Goal: Communication & Community: Answer question/provide support

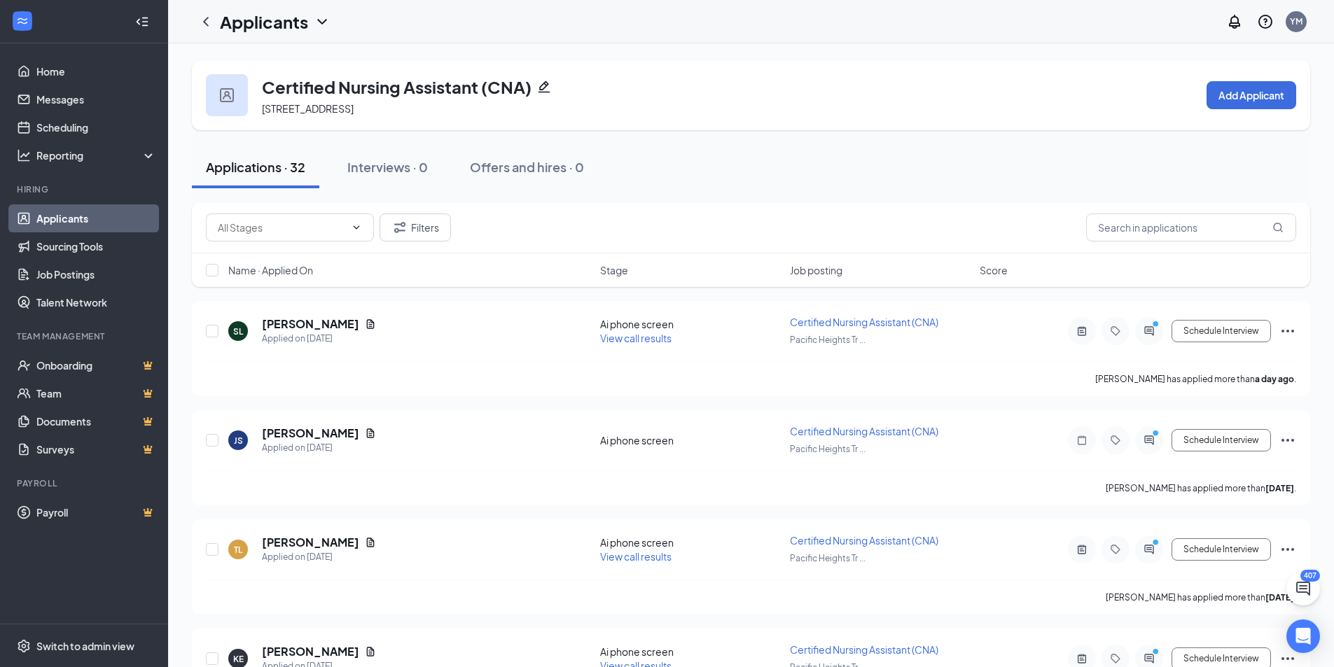
click at [893, 184] on div "Applications · 32 Interviews · 0 Offers and hires · 0" at bounding box center [751, 167] width 1118 height 42
click at [411, 221] on button "Filters" at bounding box center [414, 228] width 71 height 28
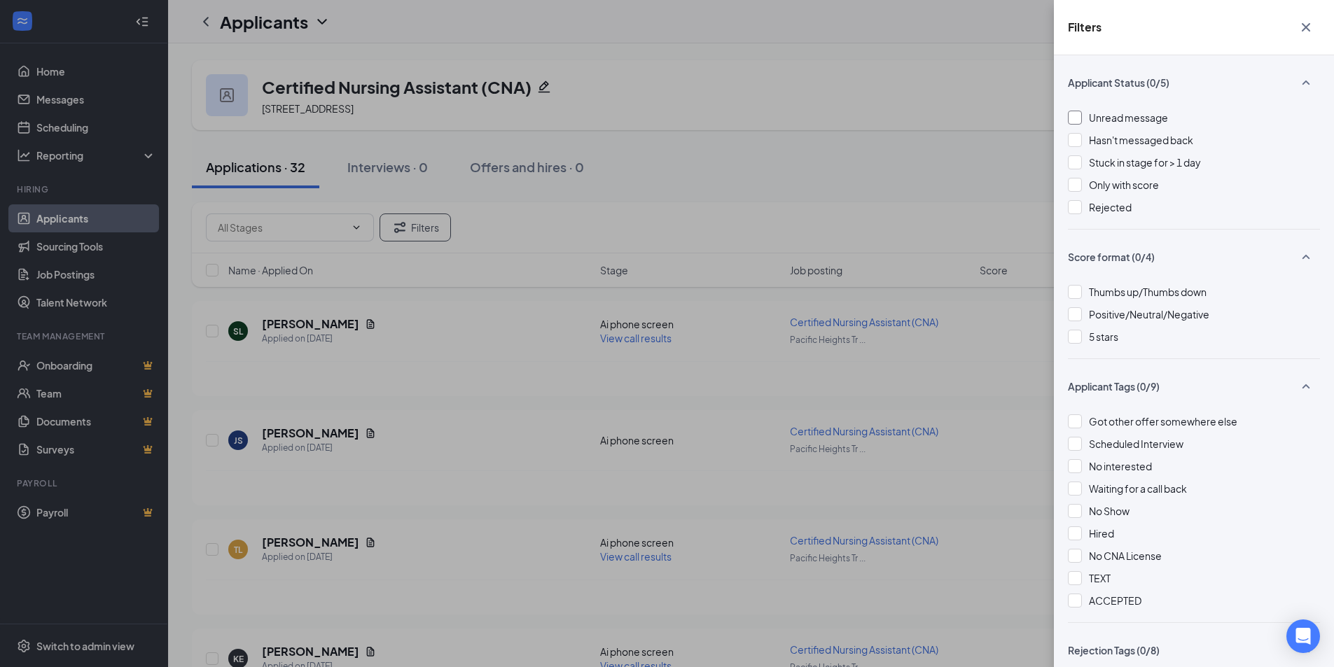
click at [1146, 111] on div "Unread message" at bounding box center [1128, 117] width 79 height 15
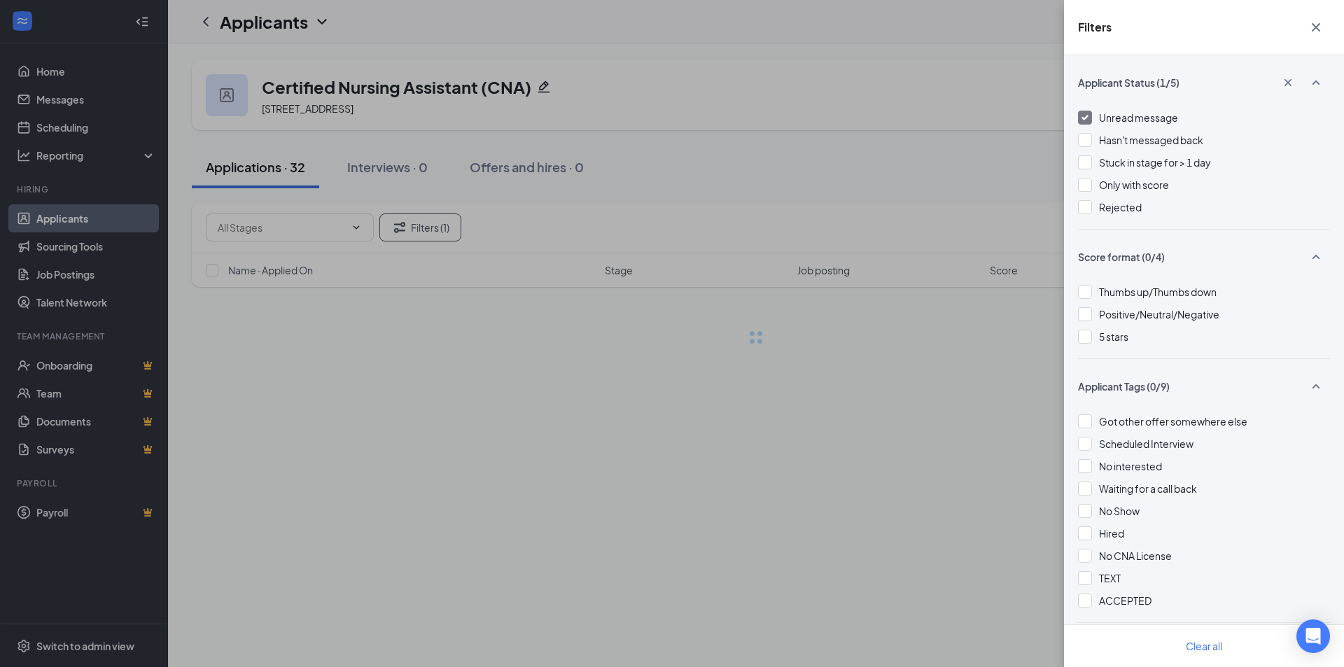
click at [725, 163] on div "Filters Applicant Status (1/5) Unread message Hasn't messaged back Stuck in sta…" at bounding box center [672, 333] width 1344 height 667
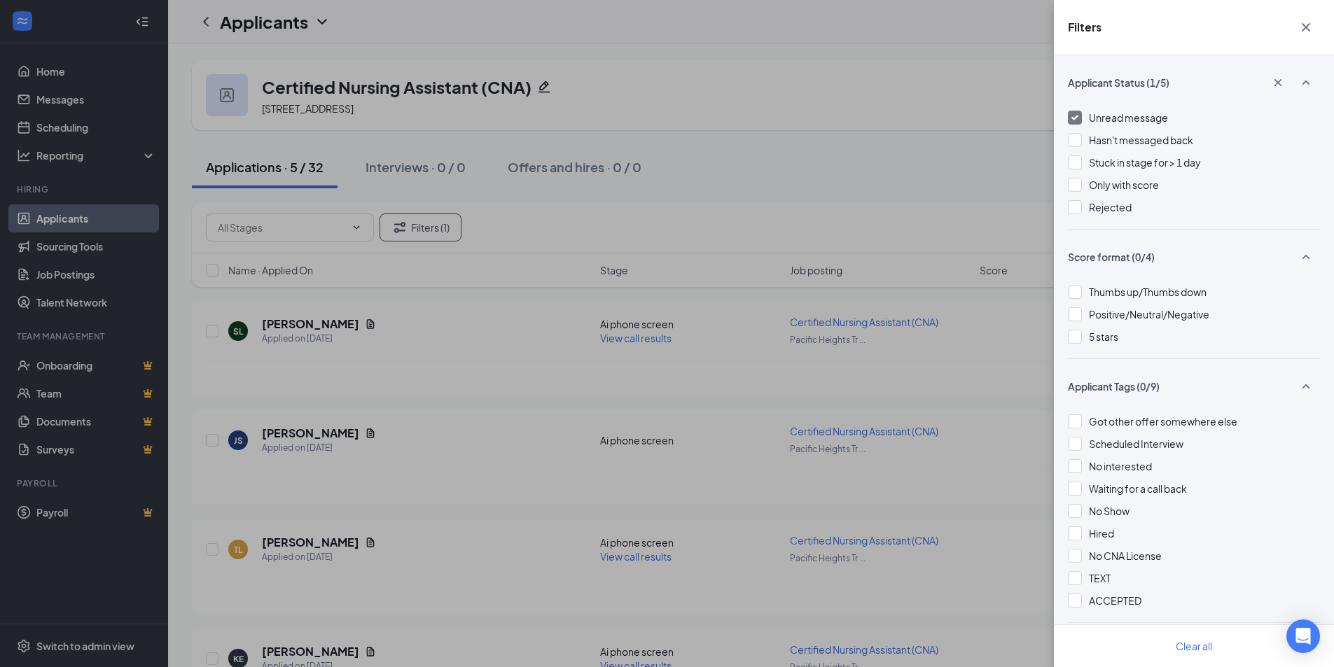
click at [725, 163] on div "Filters Applicant Status (1/5) Unread message Hasn't messaged back Stuck in sta…" at bounding box center [667, 333] width 1334 height 667
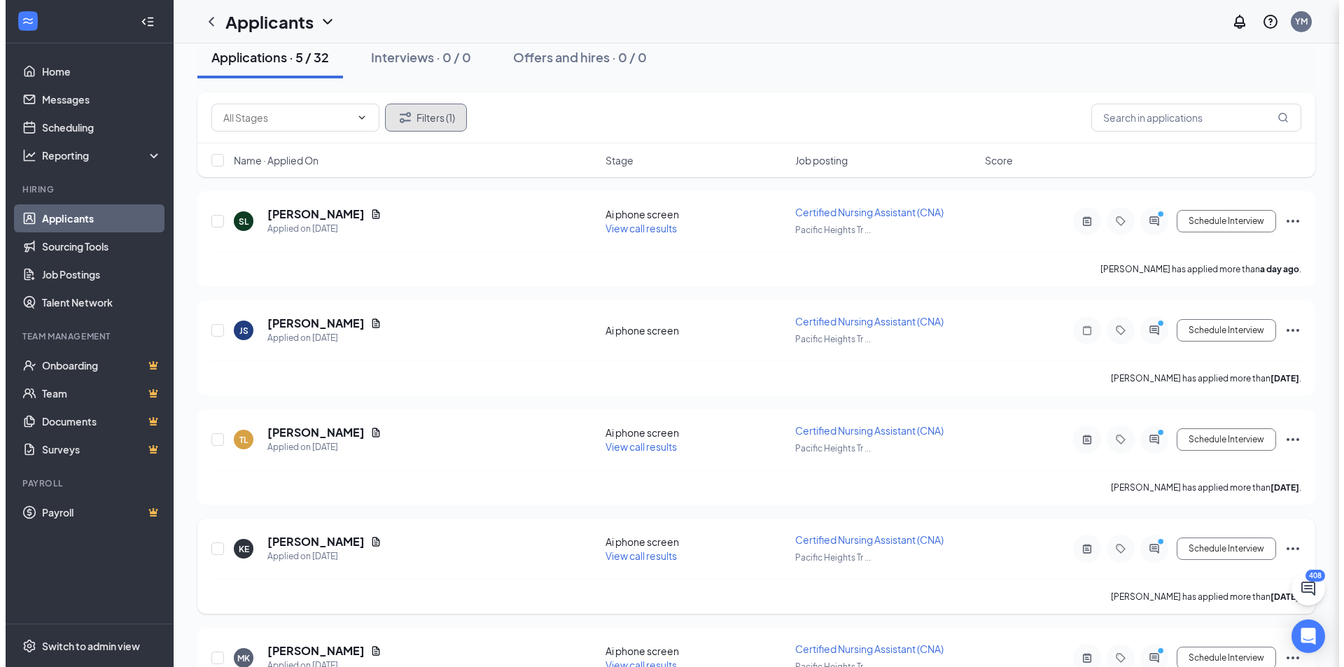
scroll to position [183, 0]
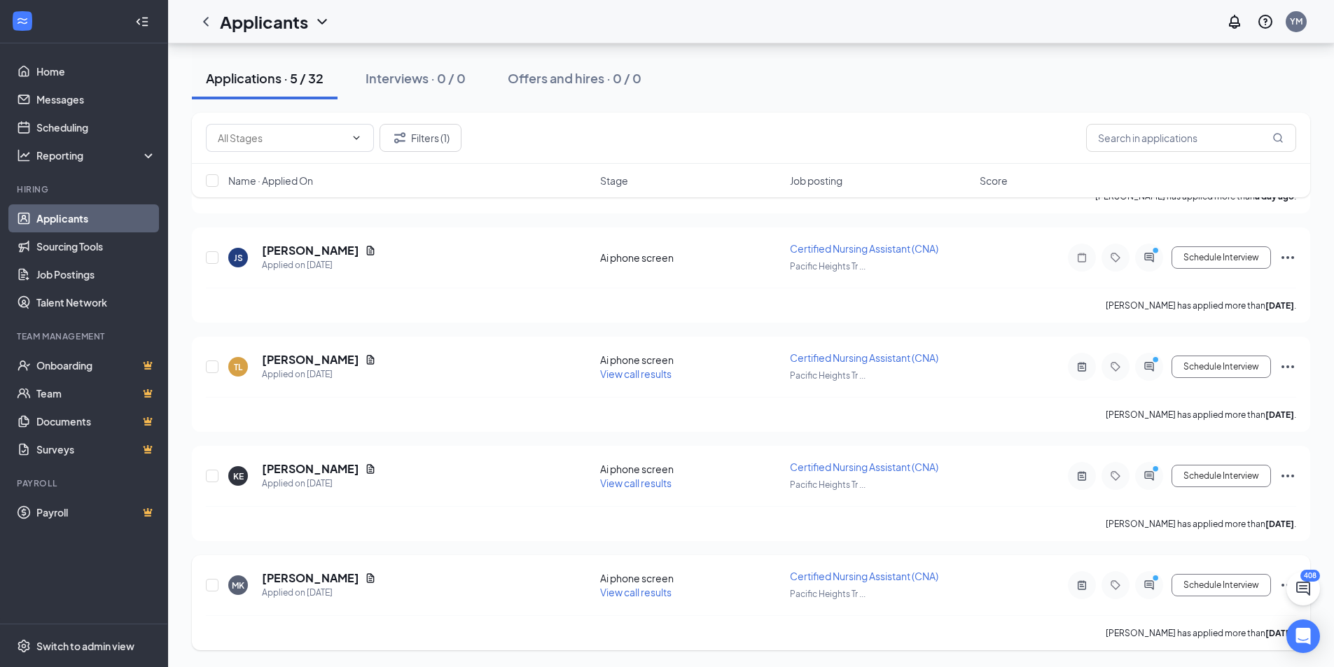
click at [1153, 591] on div at bounding box center [1149, 585] width 28 height 28
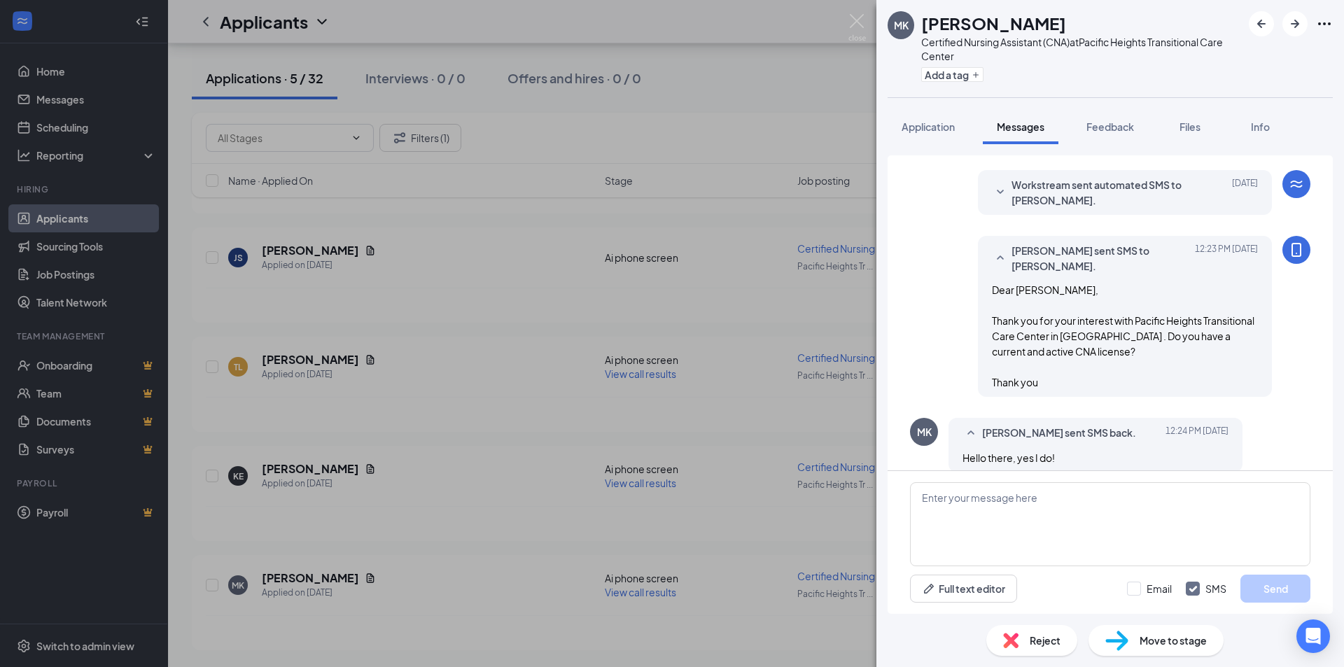
scroll to position [312, 0]
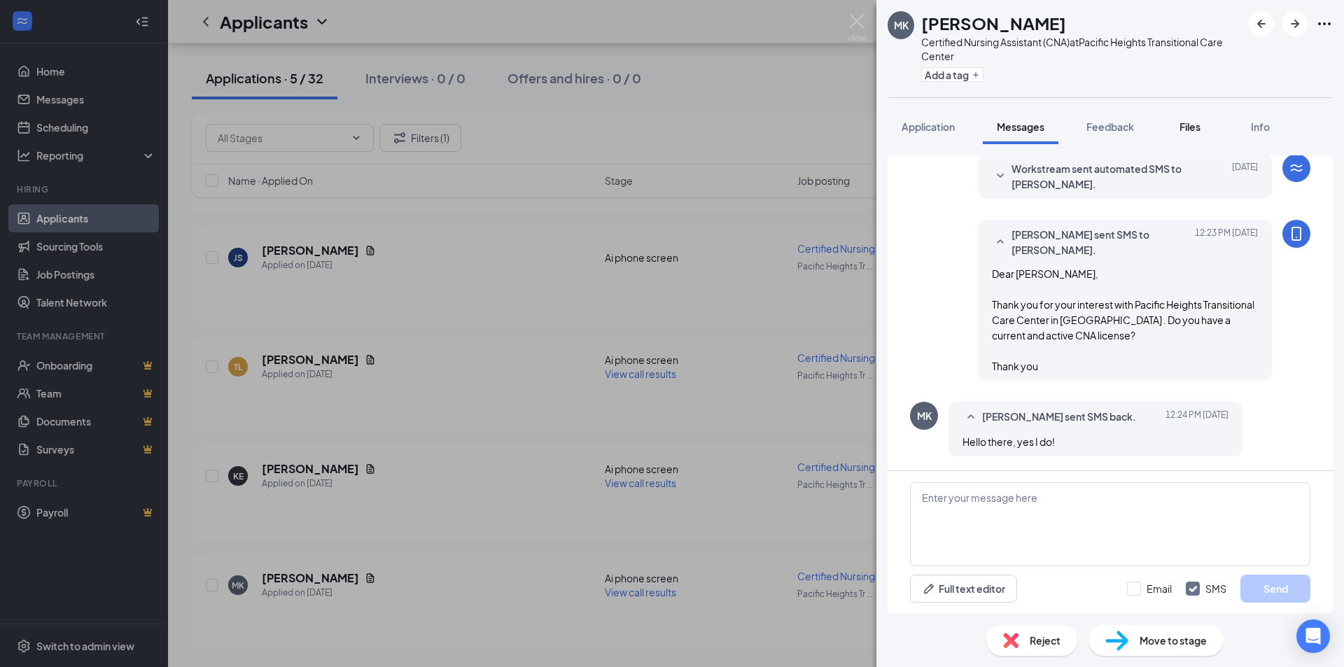
click at [1174, 123] on button "Files" at bounding box center [1190, 126] width 56 height 35
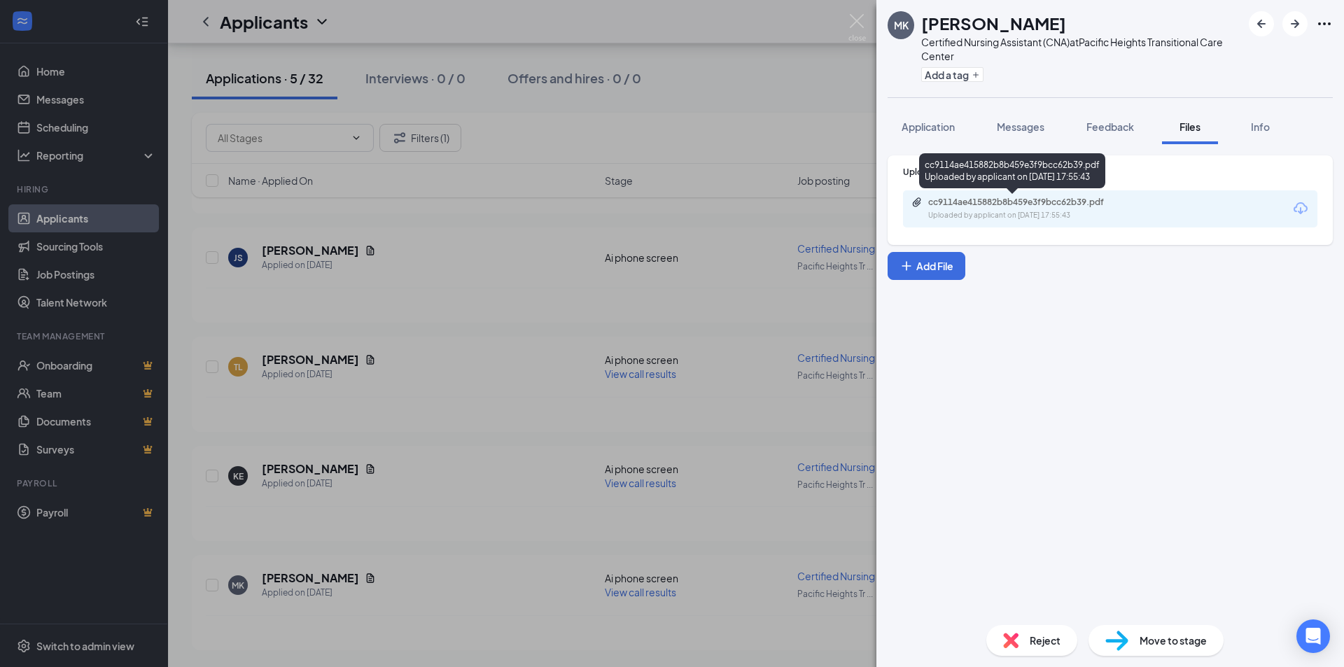
click at [1007, 214] on div "Uploaded by applicant on Sep 08, 2025 at 17:55:43" at bounding box center [1033, 215] width 210 height 11
click at [1001, 129] on span "Messages" at bounding box center [1021, 126] width 48 height 13
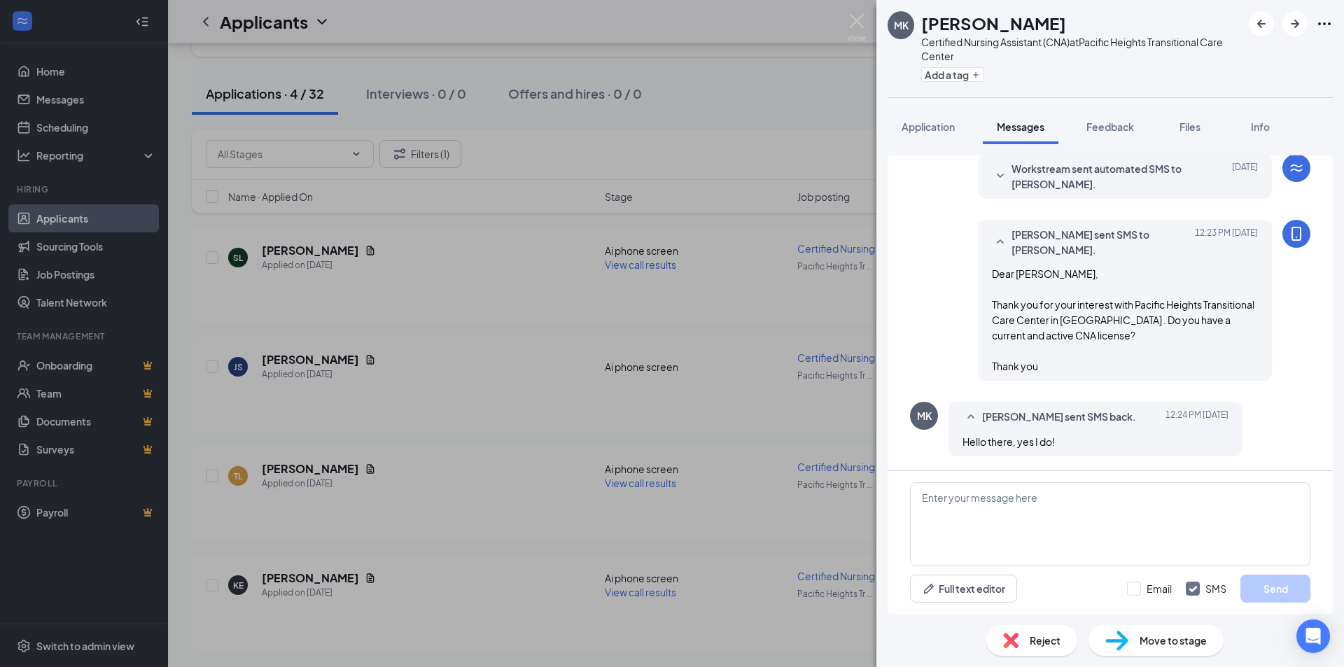
scroll to position [74, 0]
click at [1005, 496] on textarea at bounding box center [1110, 524] width 400 height 84
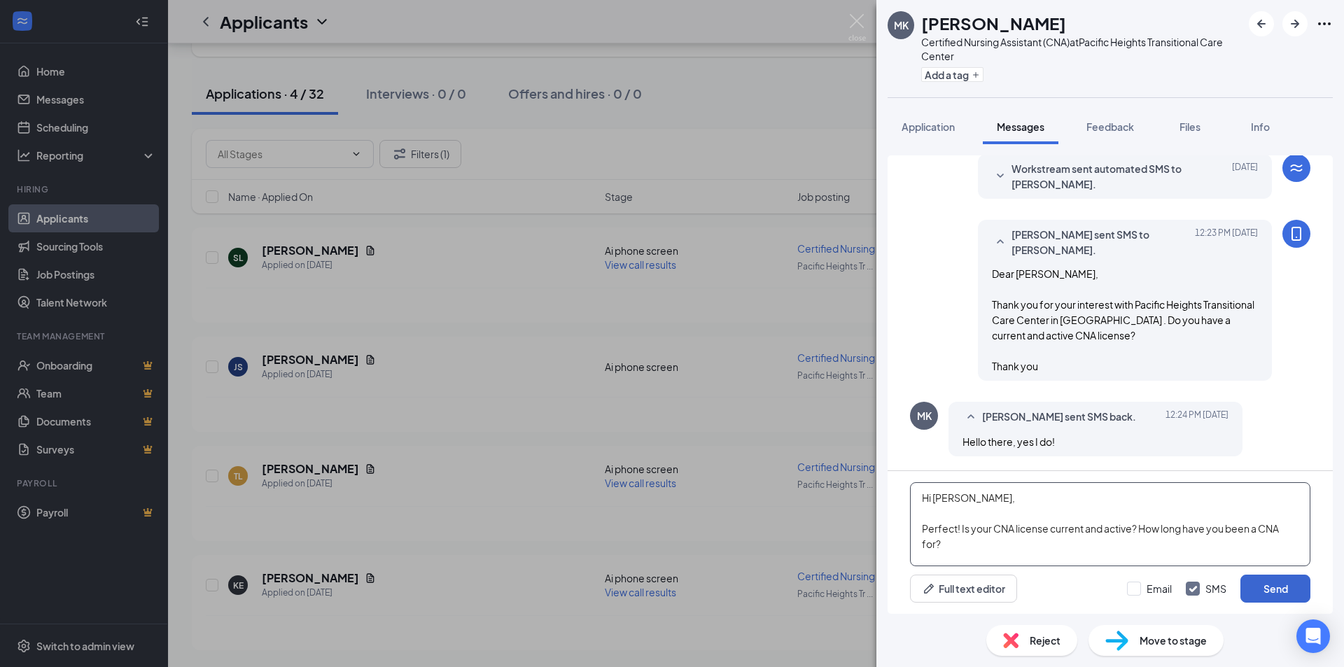
type textarea "Hi Michelle, Perfect! Is your CNA license current and active? How long have you…"
click at [1272, 592] on button "Send" at bounding box center [1276, 589] width 70 height 28
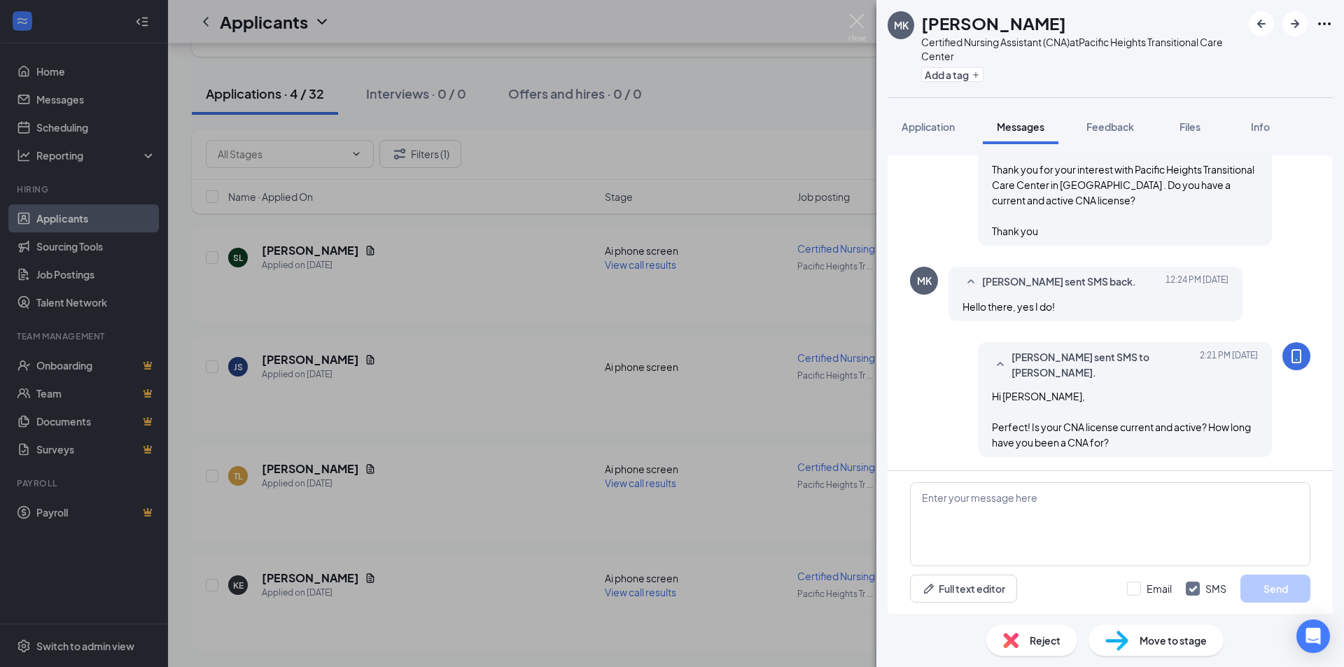
scroll to position [448, 0]
click at [777, 609] on div "MK Michelle Kang Certified Nursing Assistant (CNA) at Pacific Heights Transitio…" at bounding box center [672, 333] width 1344 height 667
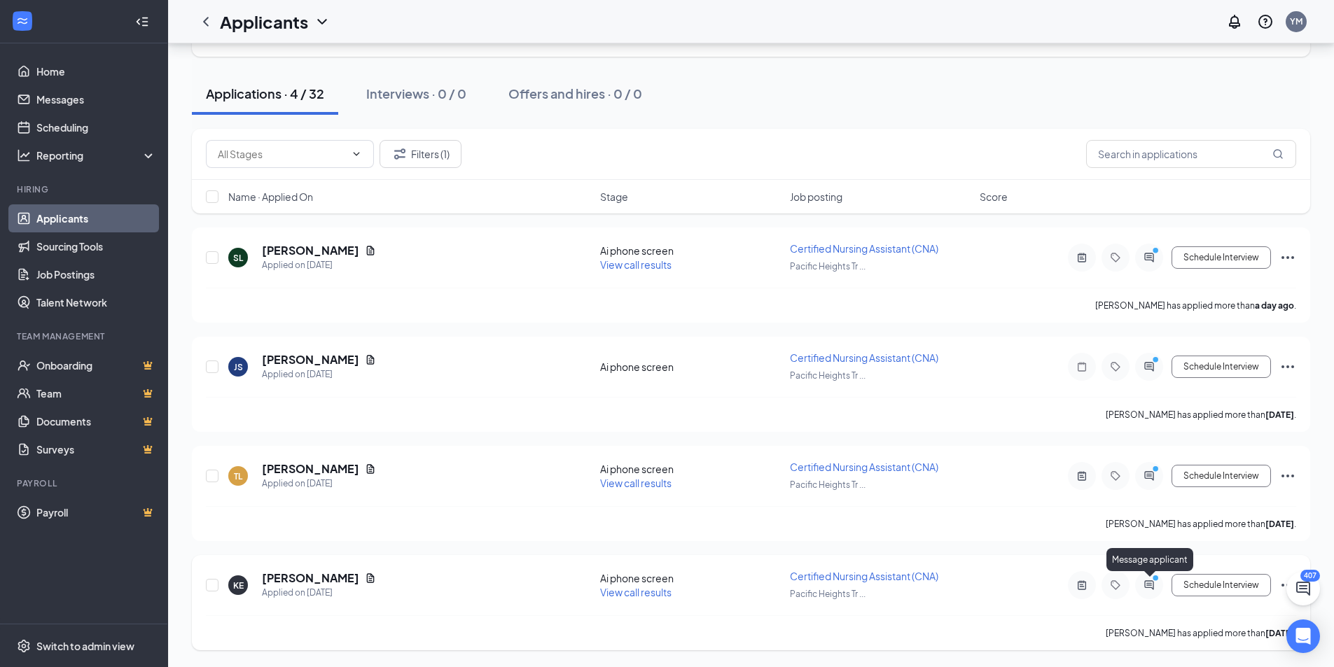
click at [1143, 585] on icon "ActiveChat" at bounding box center [1148, 585] width 17 height 11
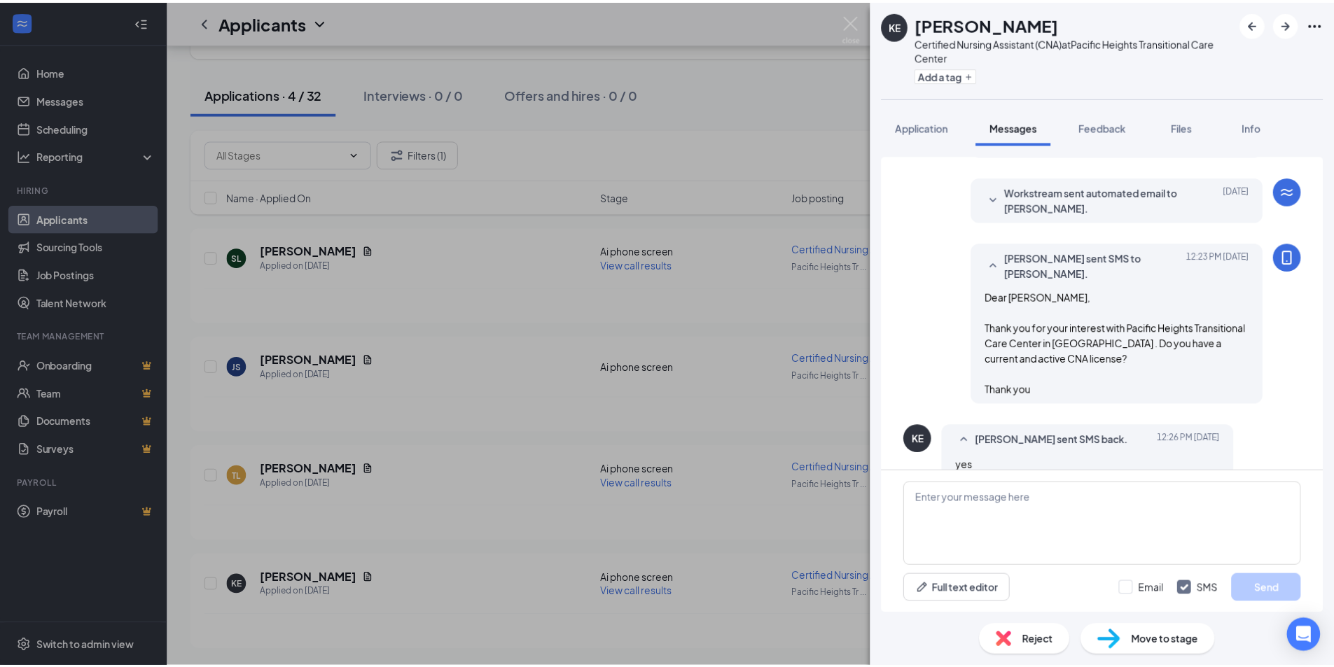
scroll to position [353, 0]
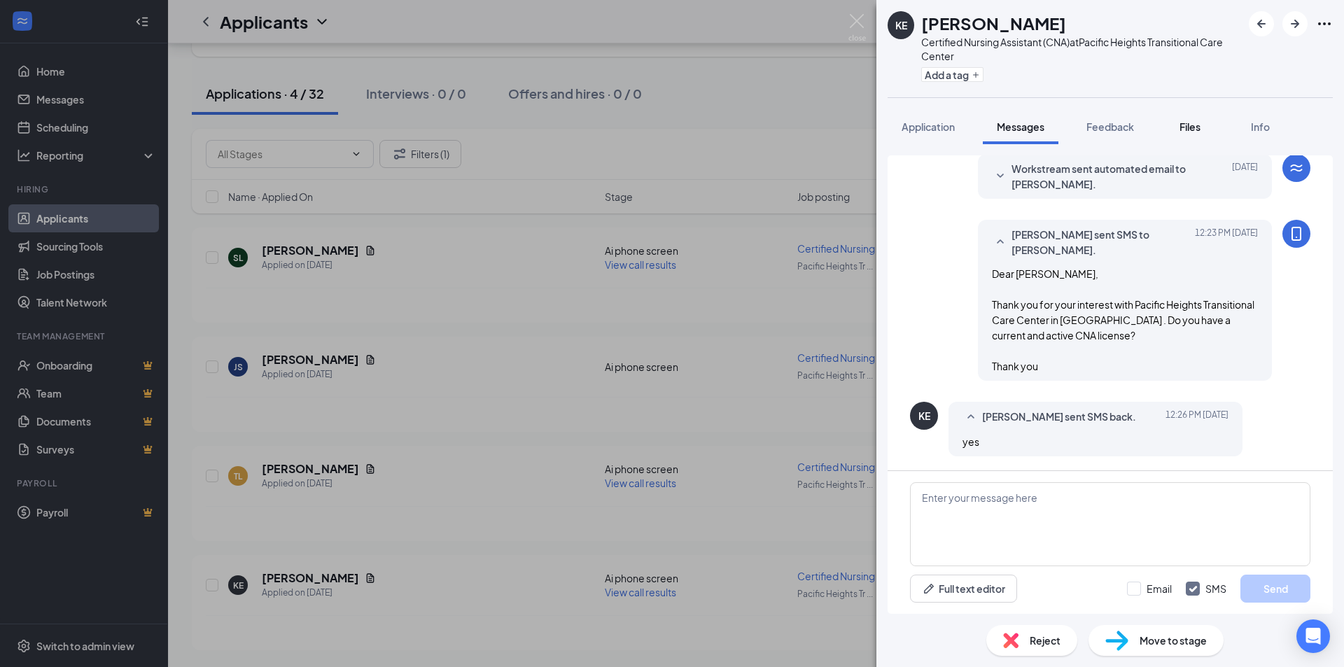
click at [1199, 127] on span "Files" at bounding box center [1190, 126] width 21 height 13
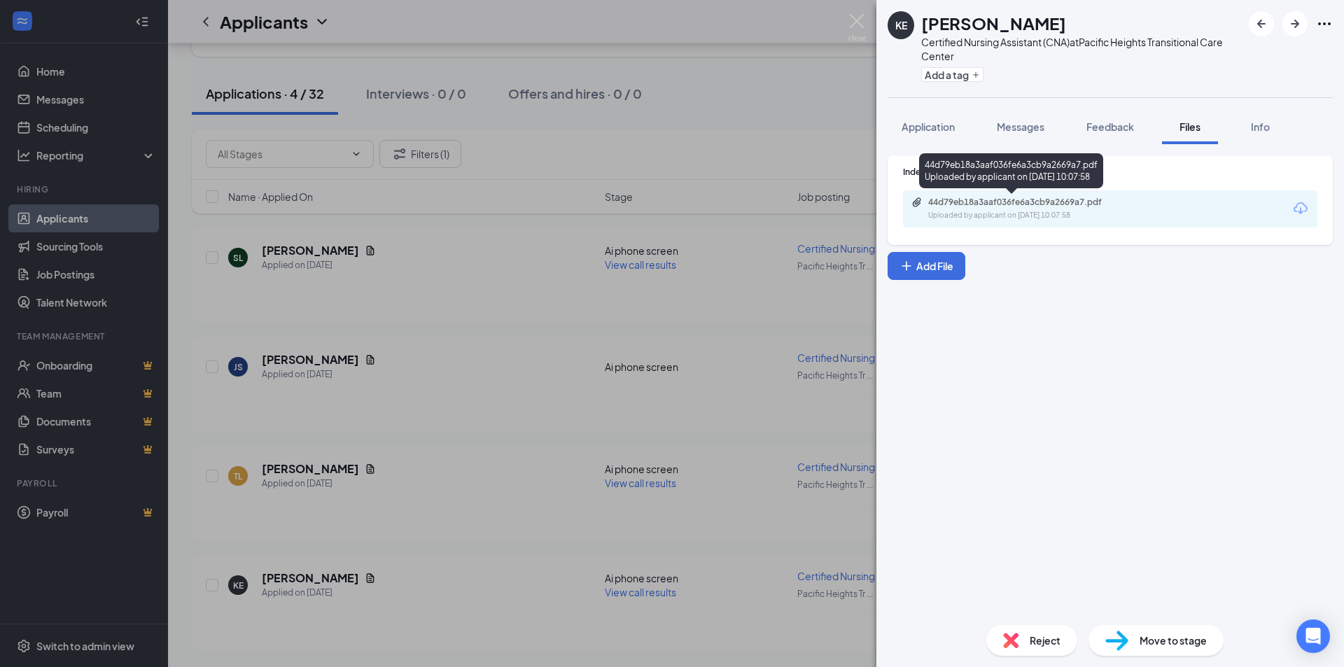
click at [1077, 204] on div "44d79eb18a3aaf036fe6a3cb9a2669a7.pdf" at bounding box center [1026, 202] width 196 height 11
click at [585, 441] on div "KE keon edmond Certified Nursing Assistant (CNA) at Pacific Heights Transitiona…" at bounding box center [672, 333] width 1344 height 667
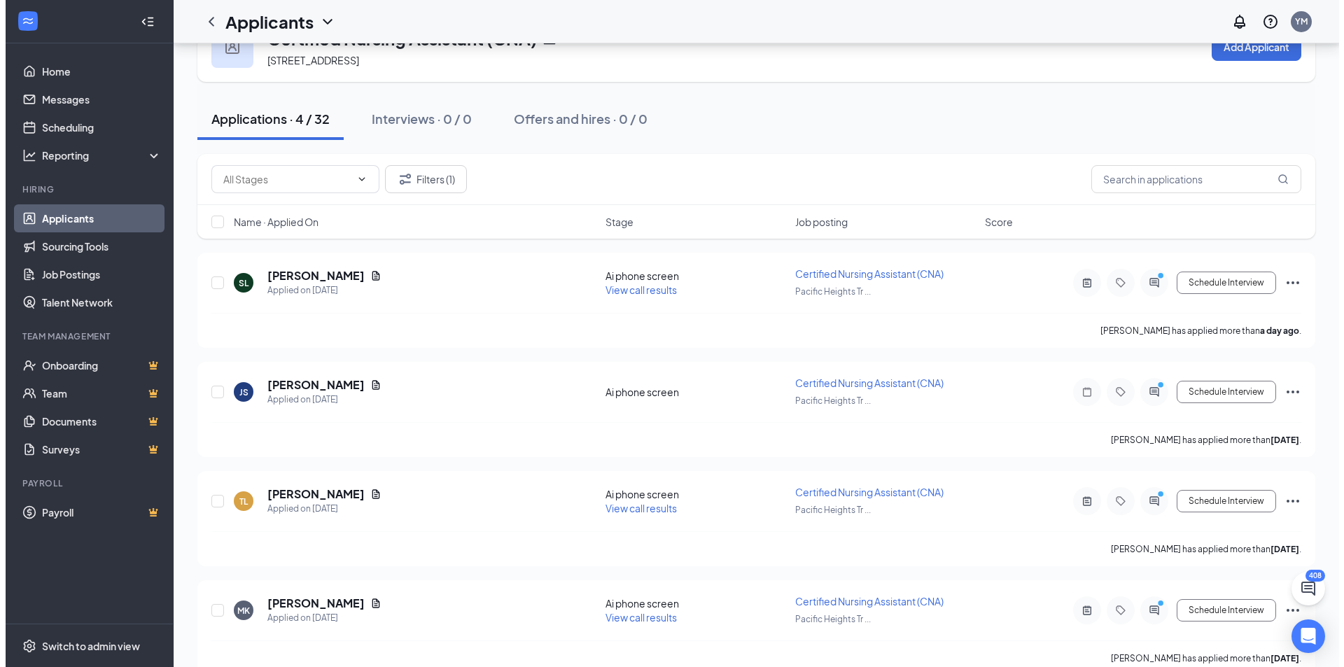
scroll to position [74, 0]
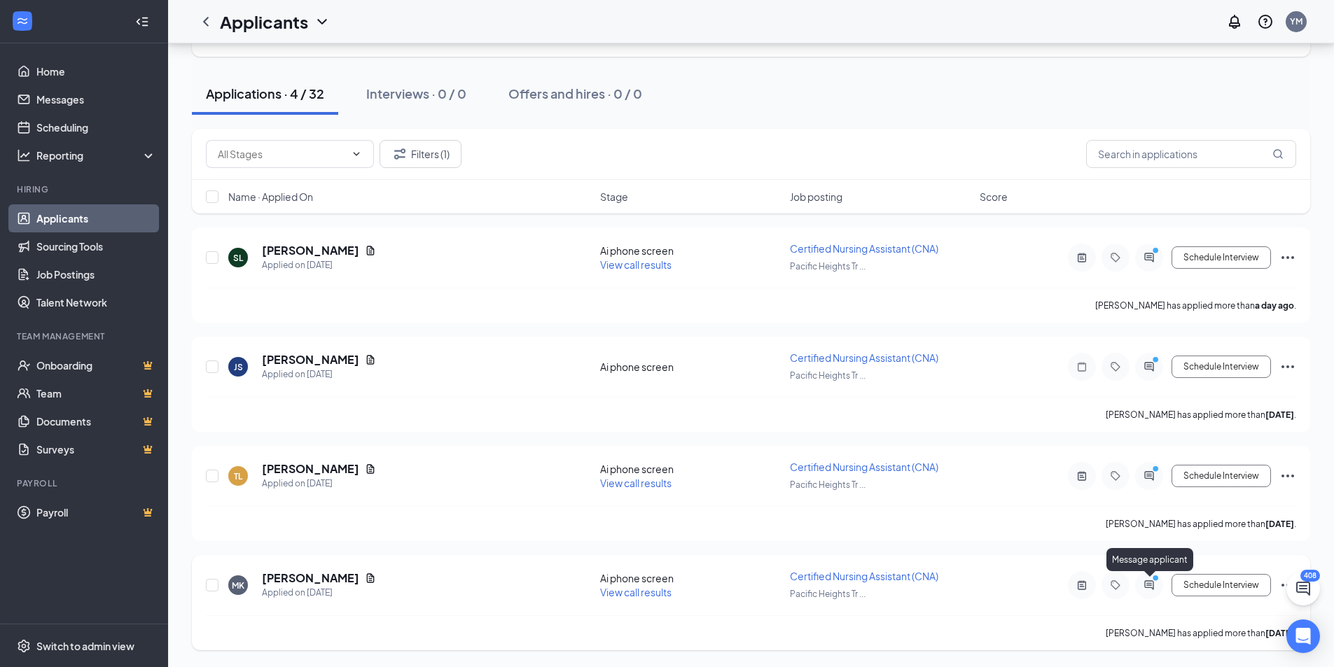
click at [1147, 587] on icon "ActiveChat" at bounding box center [1148, 585] width 17 height 11
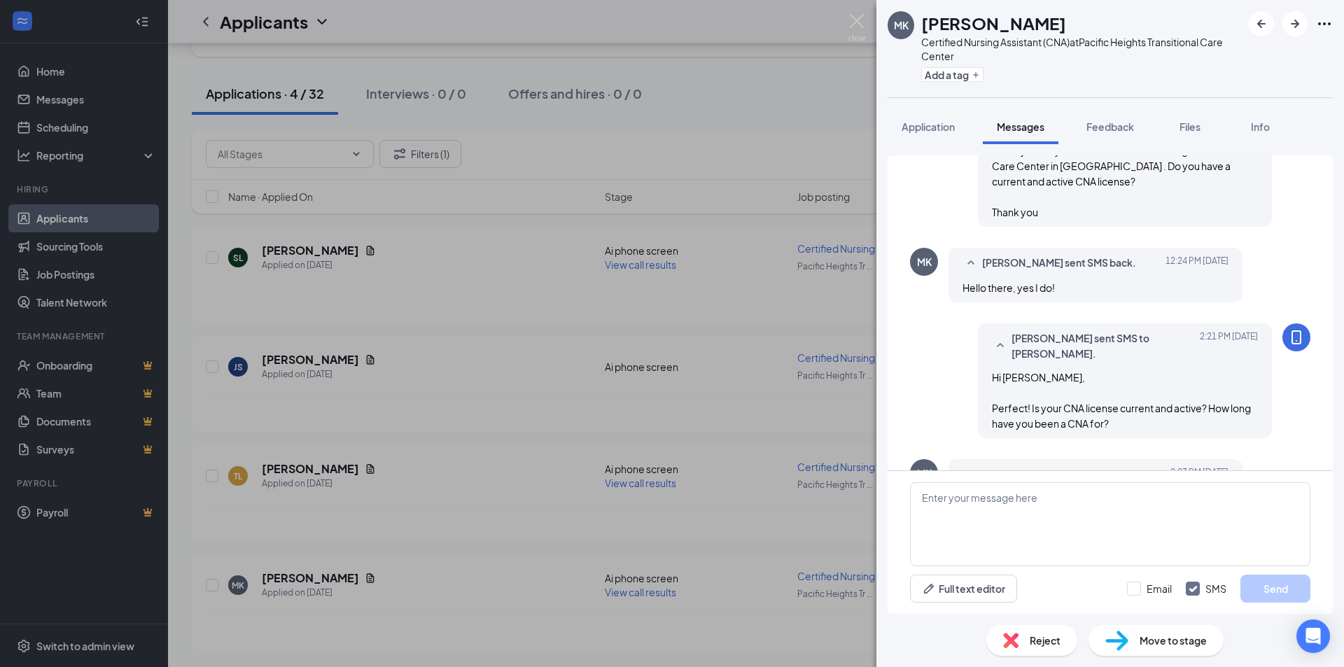
scroll to position [584, 0]
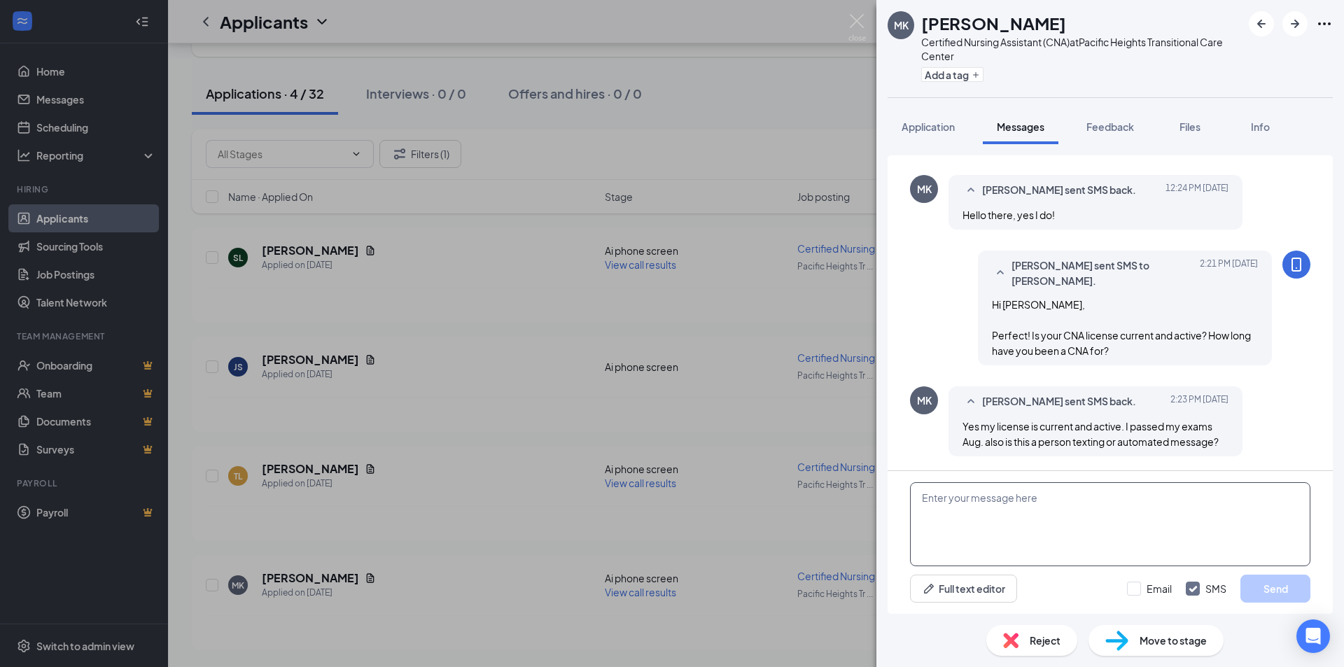
click at [1040, 519] on textarea at bounding box center [1110, 524] width 400 height 84
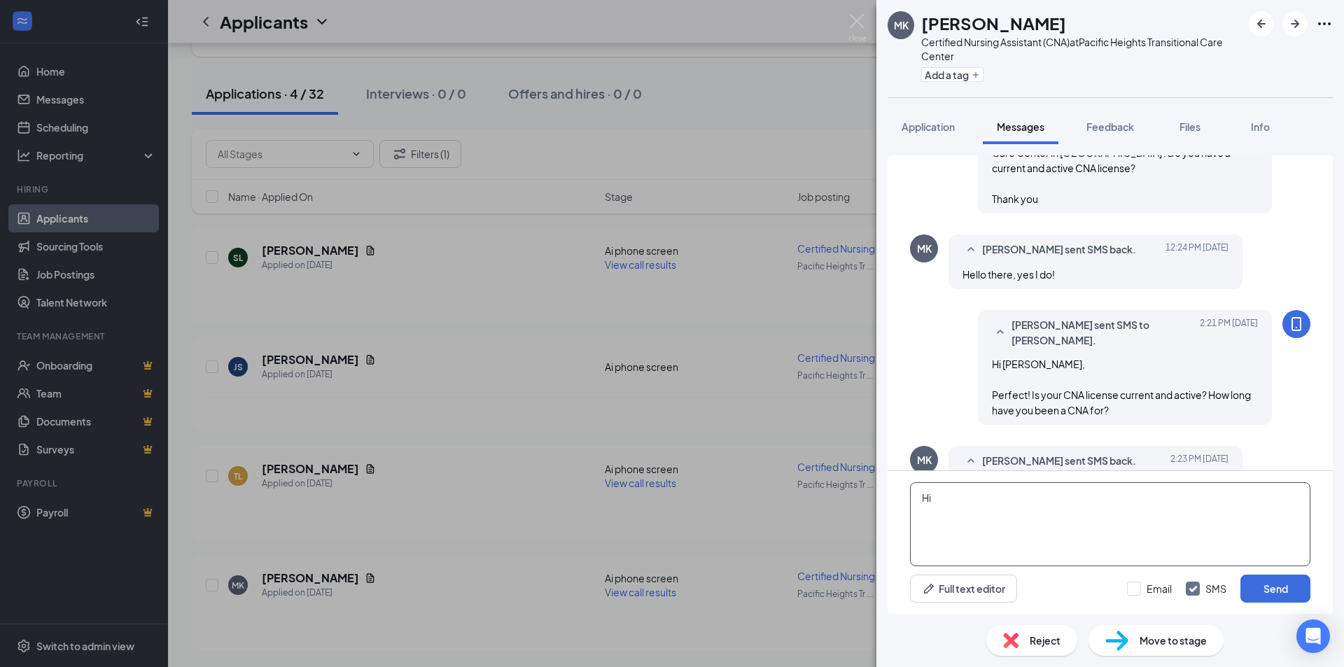
scroll to position [584, 0]
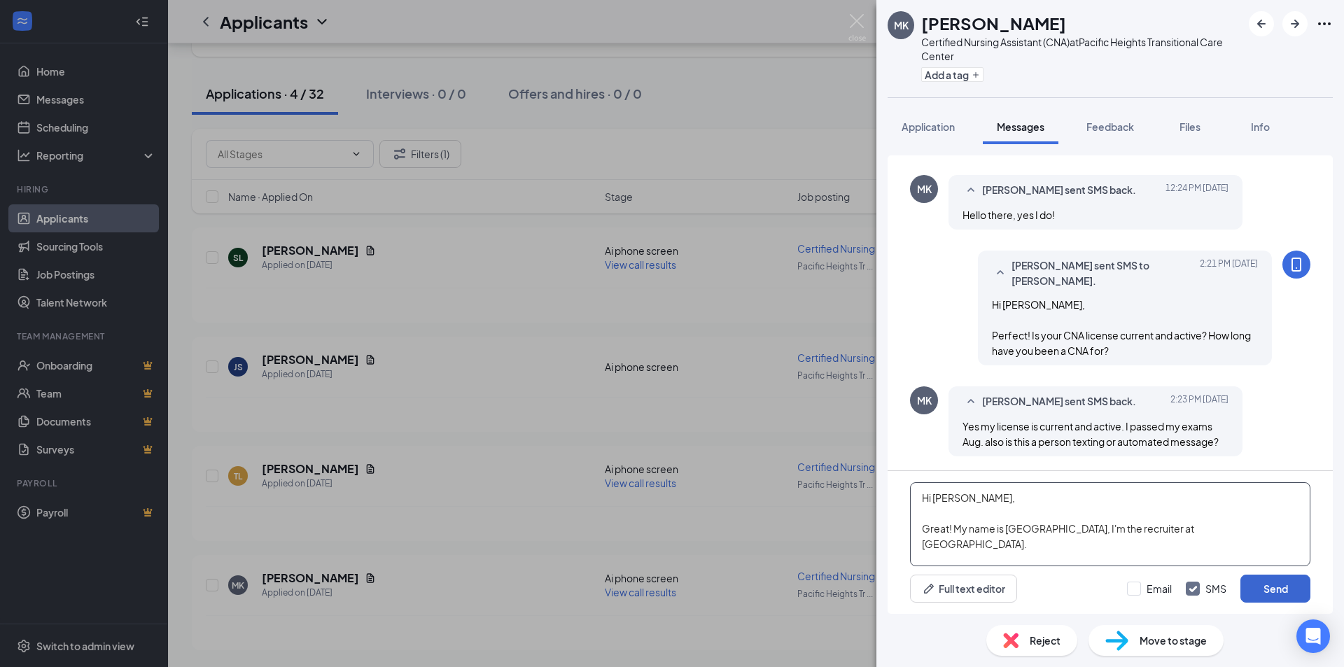
type textarea "Hi Michelle, Great! My name is Yuli, I'm the recruiter at Pacific Heights Trans…"
click at [1276, 590] on button "Send" at bounding box center [1276, 589] width 70 height 28
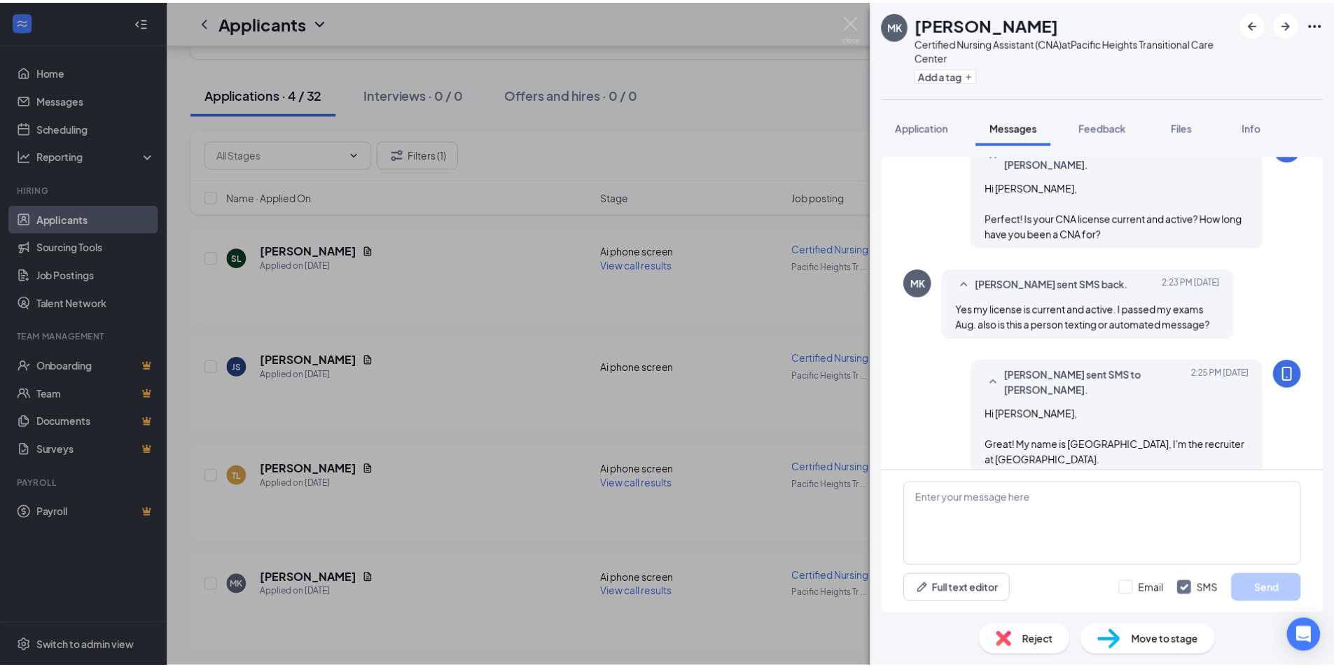
scroll to position [720, 0]
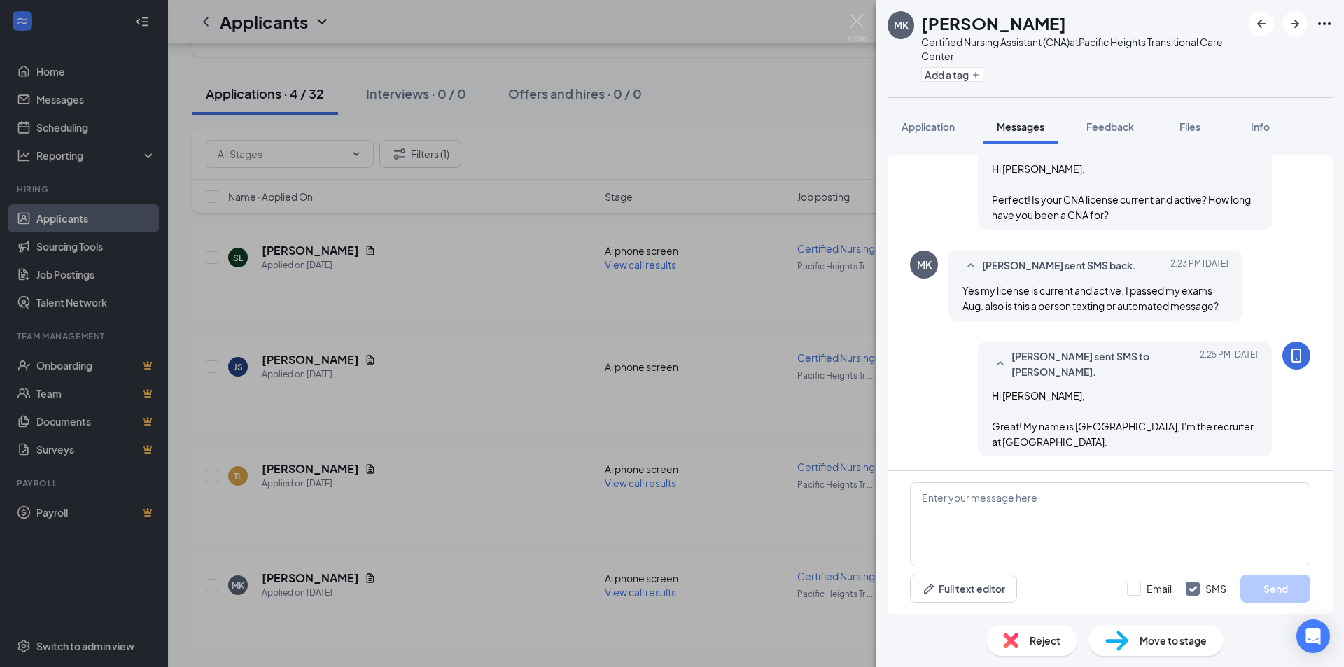
click at [764, 358] on div "MK Michelle Kang Certified Nursing Assistant (CNA) at Pacific Heights Transitio…" at bounding box center [672, 333] width 1344 height 667
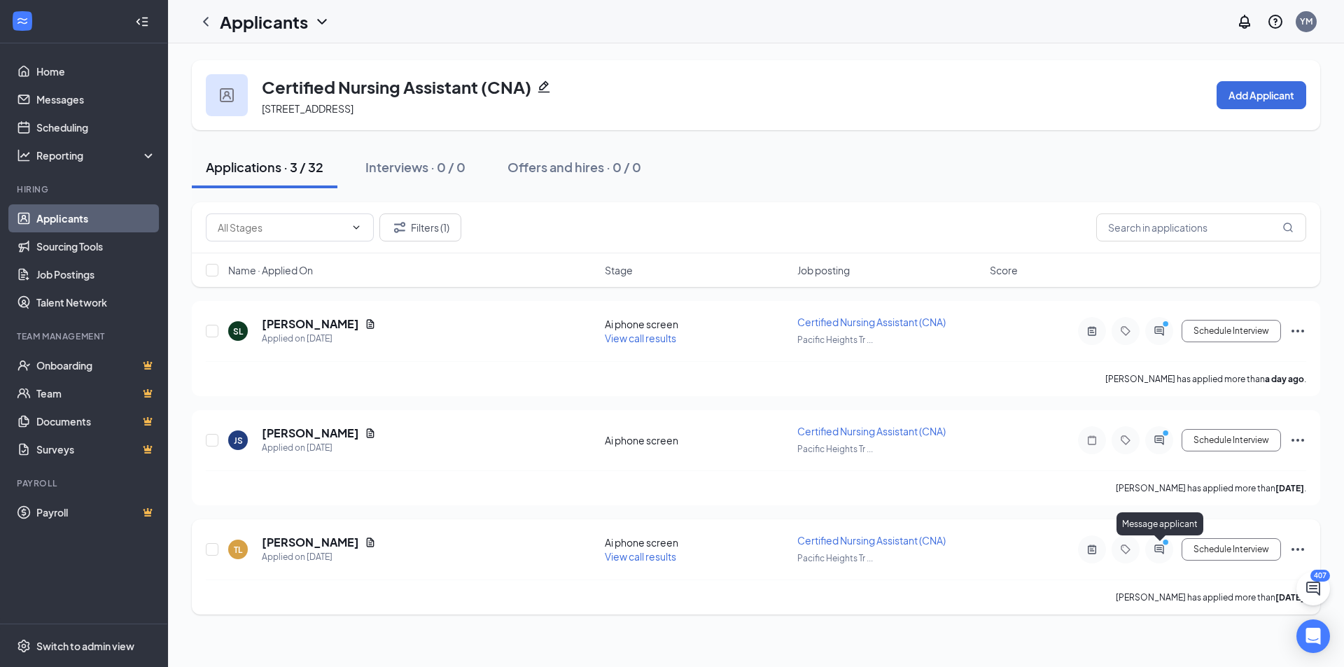
click at [1161, 553] on icon "ActiveChat" at bounding box center [1159, 549] width 17 height 11
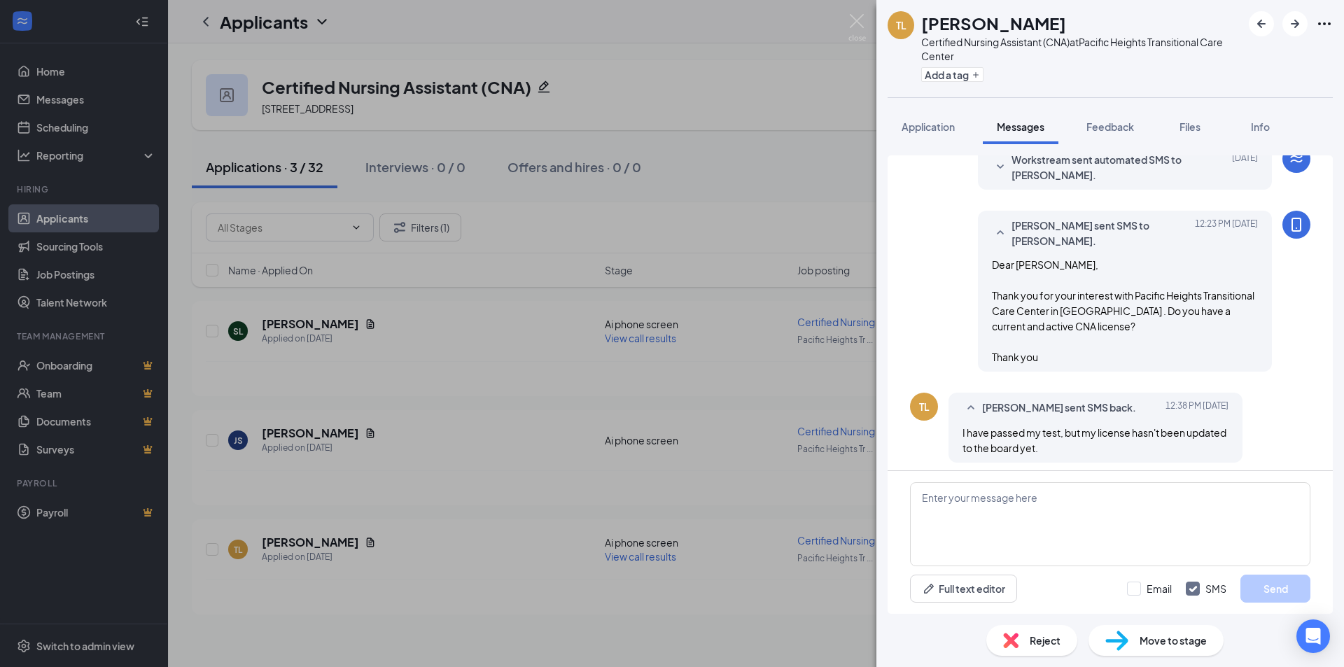
scroll to position [196, 0]
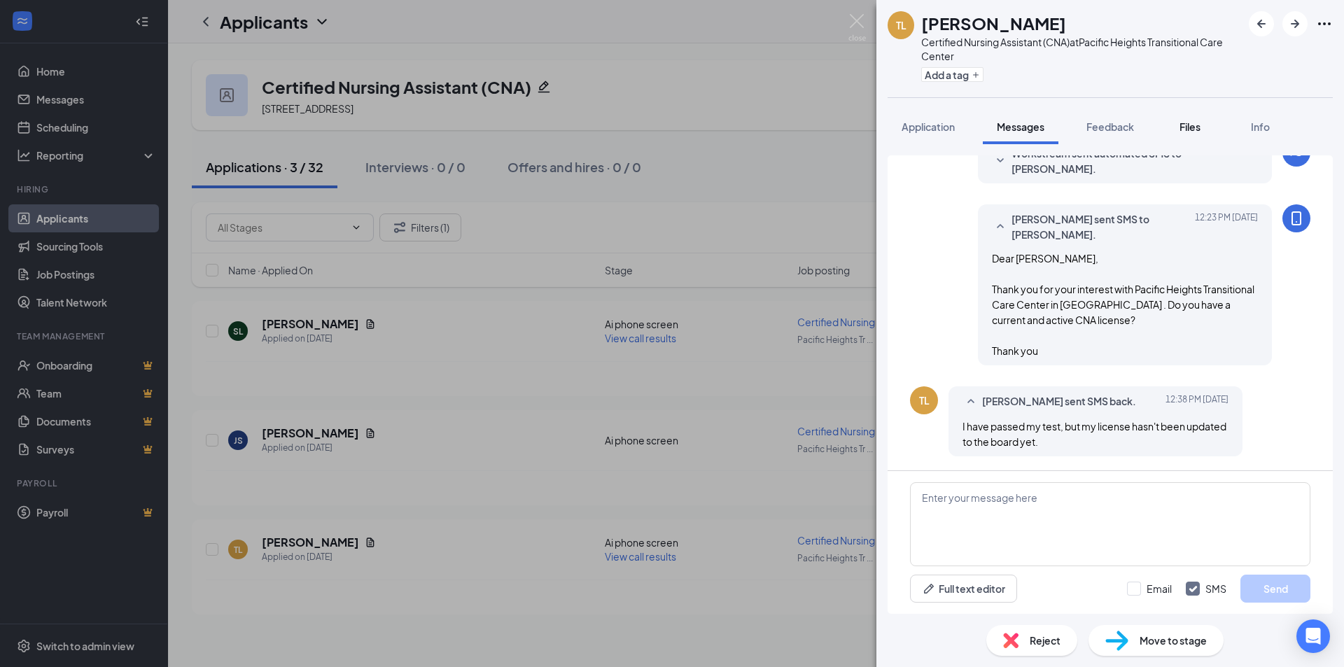
click at [1178, 131] on div "Files" at bounding box center [1190, 127] width 28 height 14
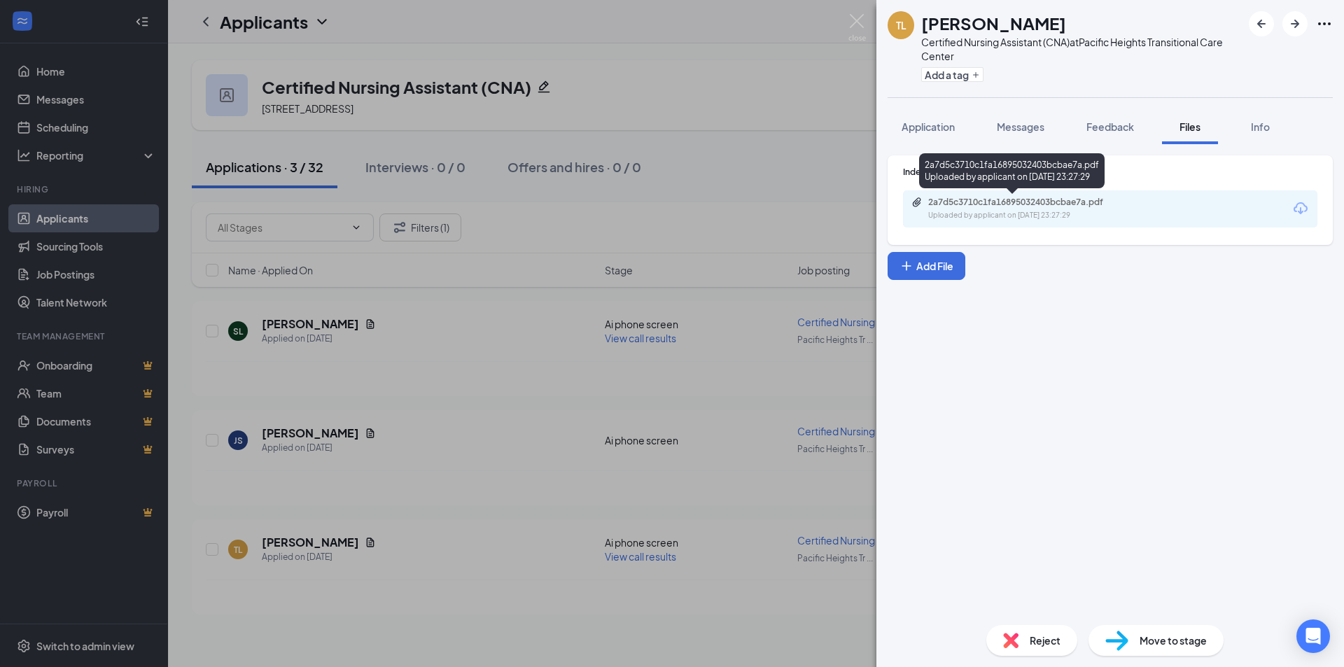
click at [1055, 211] on div "Uploaded by applicant on Sep 11, 2025 at 23:27:29" at bounding box center [1033, 215] width 210 height 11
click at [1010, 135] on button "Messages" at bounding box center [1021, 126] width 76 height 35
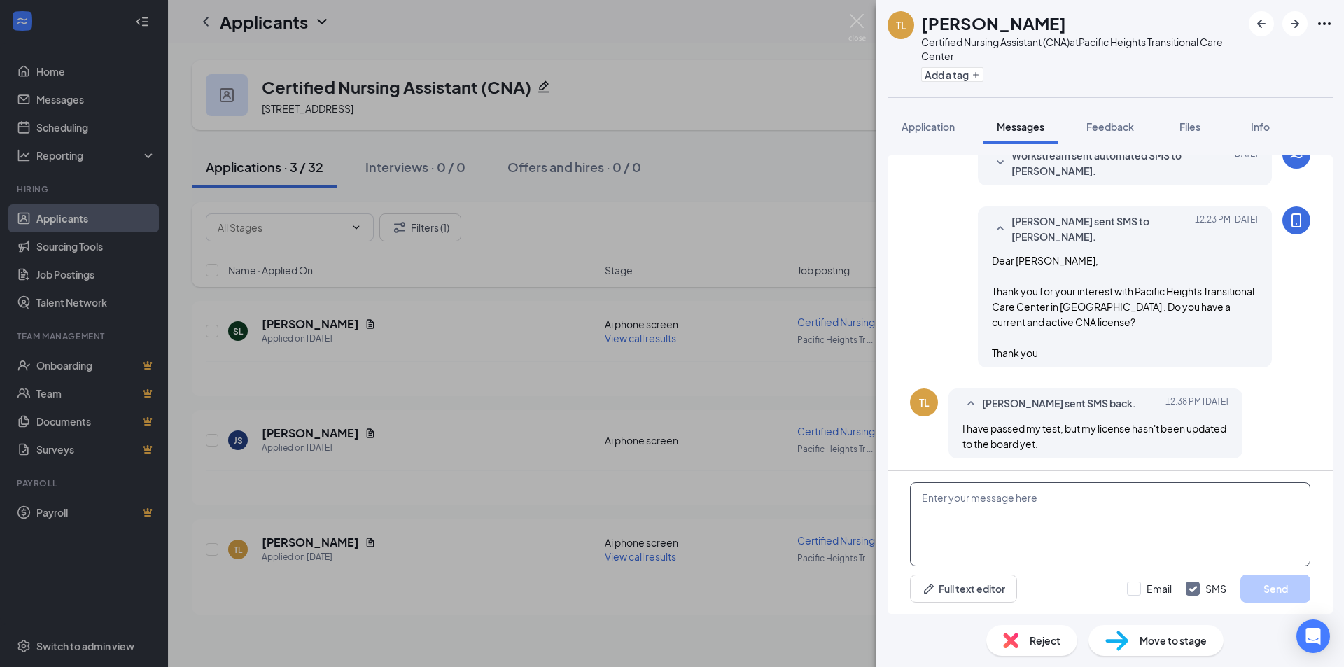
scroll to position [196, 0]
click at [1109, 534] on textarea at bounding box center [1110, 524] width 400 height 84
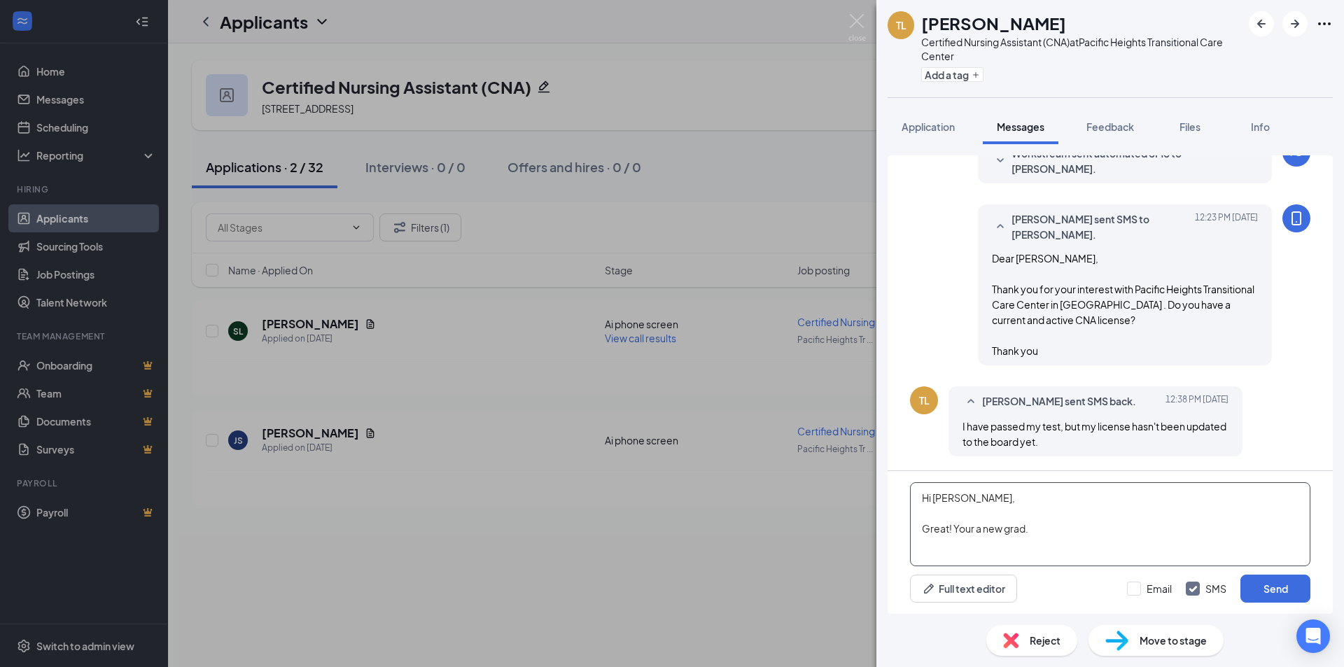
drag, startPoint x: 1138, startPoint y: 517, endPoint x: 1114, endPoint y: 545, distance: 37.2
click at [1138, 520] on textarea "Hi Thinh, Great! Your a new grad." at bounding box center [1110, 524] width 400 height 84
click at [1091, 551] on textarea "Hi Thinh, Great! Your a new grad." at bounding box center [1110, 524] width 400 height 84
click at [970, 530] on textarea "Hi Thinh, Great! Your a new grad." at bounding box center [1110, 524] width 400 height 84
click at [1112, 552] on textarea "Hi Thinh, Great! Youre a new grad." at bounding box center [1110, 524] width 400 height 84
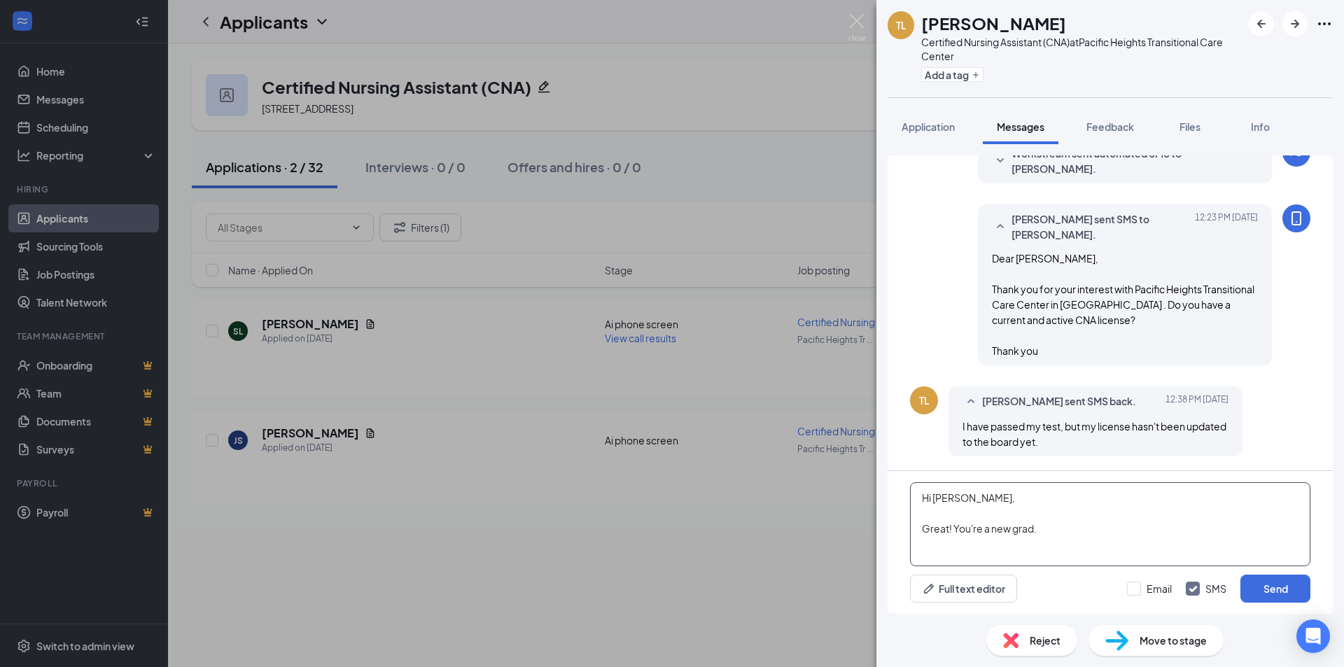
click at [1053, 534] on textarea "Hi Thinh, Great! You're a new grad." at bounding box center [1110, 524] width 400 height 84
type textarea "Hi Thinh, Great! You're a new grad. What shifts are you looking for?"
click at [1267, 589] on button "Send" at bounding box center [1276, 589] width 70 height 28
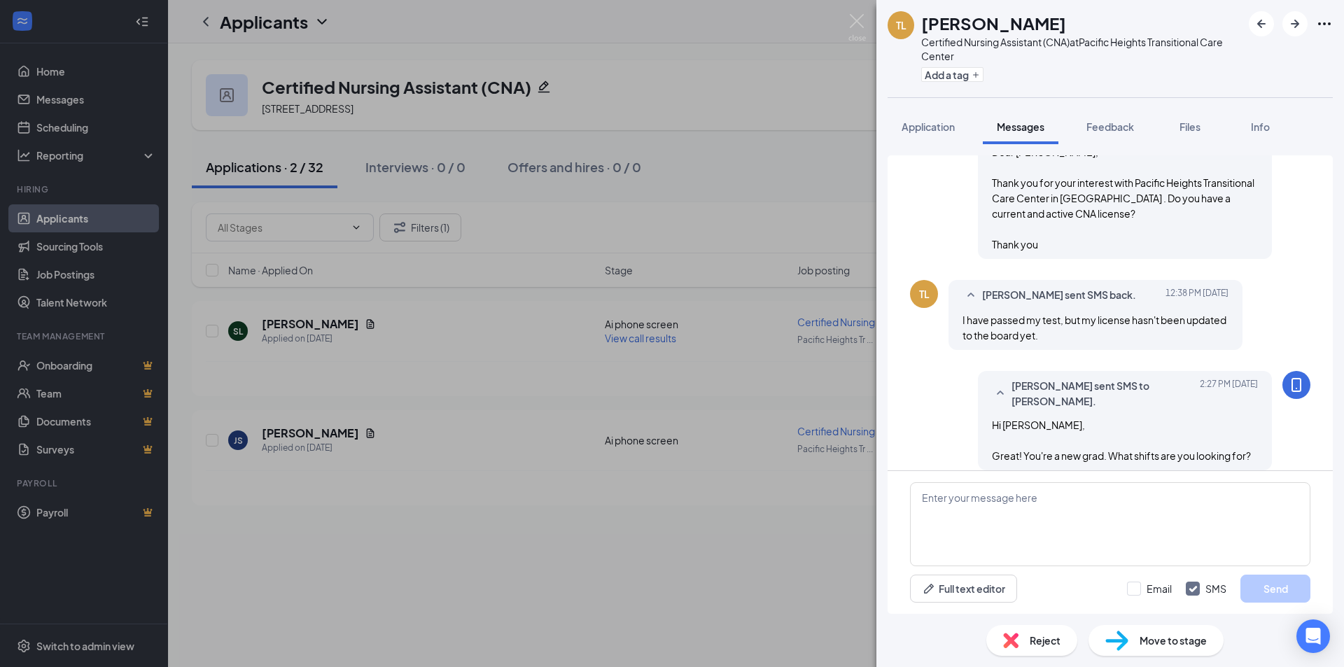
scroll to position [316, 0]
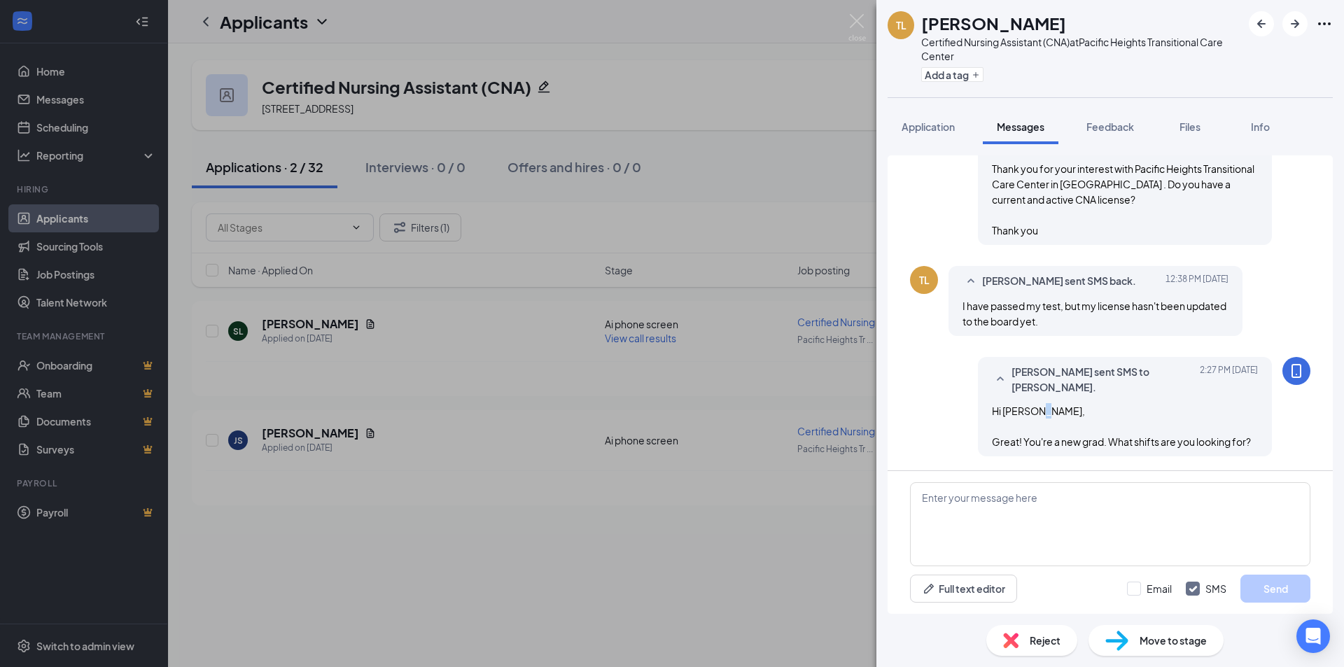
drag, startPoint x: 423, startPoint y: 433, endPoint x: 420, endPoint y: 441, distance: 8.9
click at [420, 441] on div "TL Thinh Lu Certified Nursing Assistant (CNA) at Pacific Heights Transitional C…" at bounding box center [672, 333] width 1344 height 667
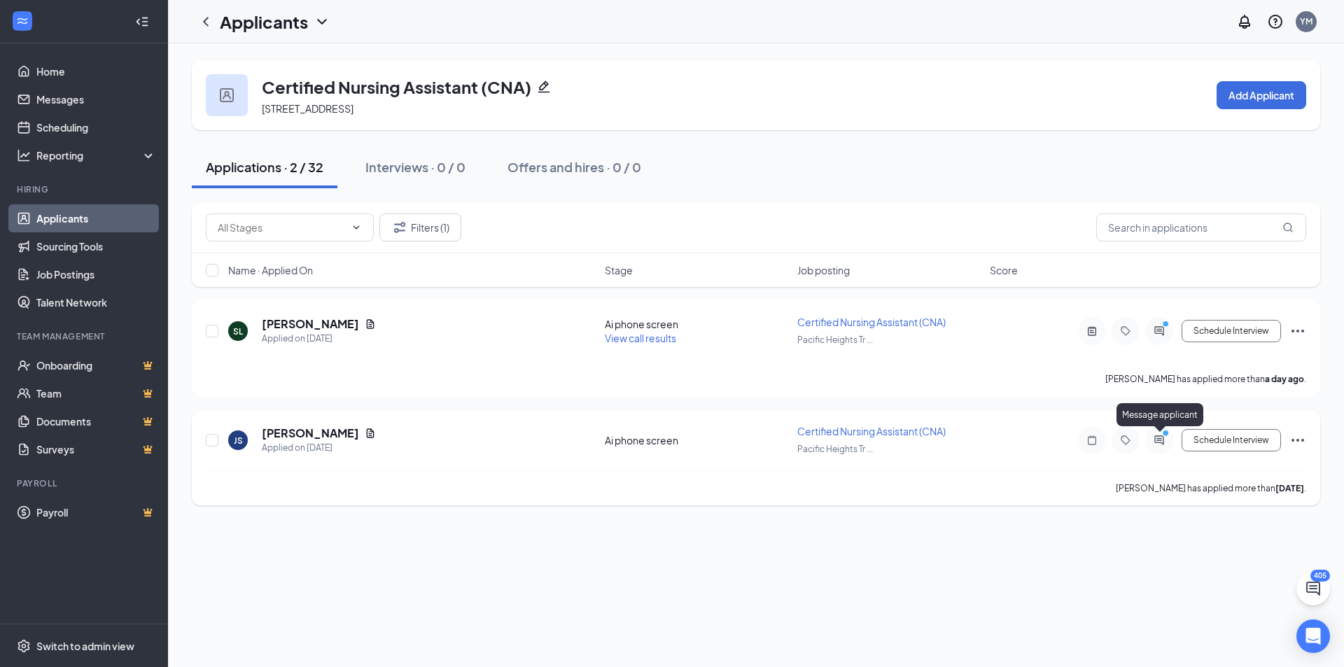
click at [1164, 444] on icon "ActiveChat" at bounding box center [1158, 439] width 9 height 9
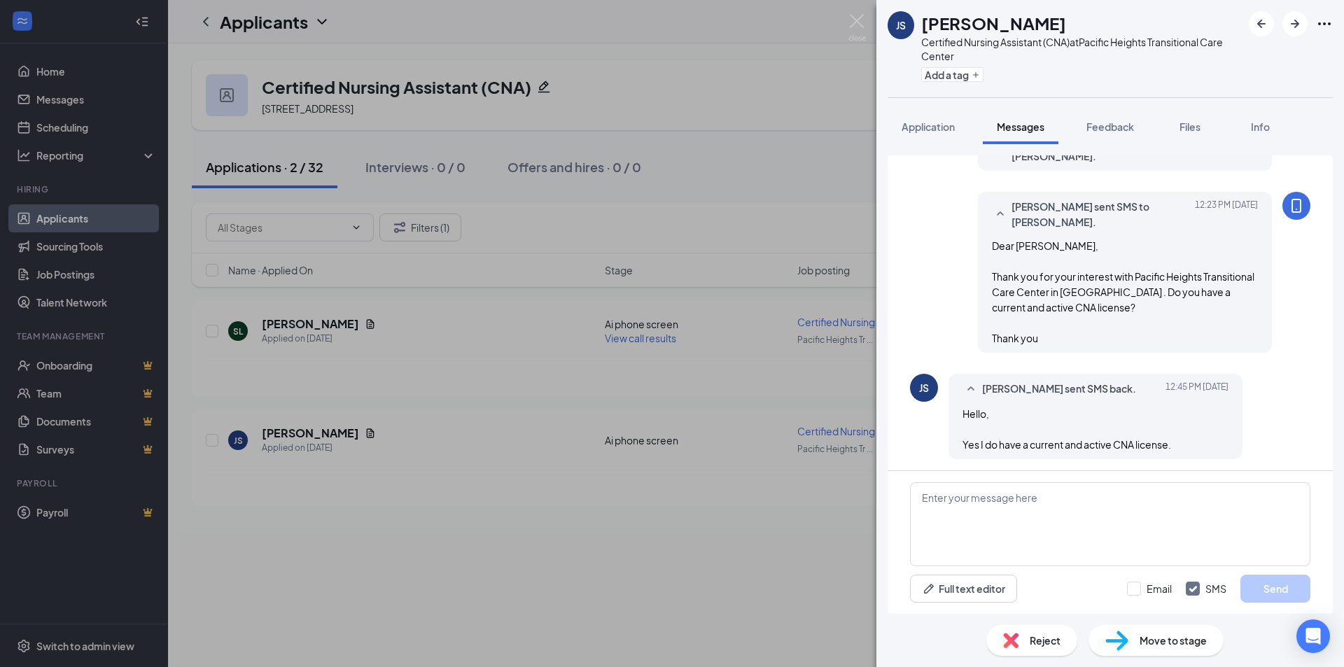
scroll to position [519, 0]
click at [1196, 121] on span "Files" at bounding box center [1190, 126] width 21 height 13
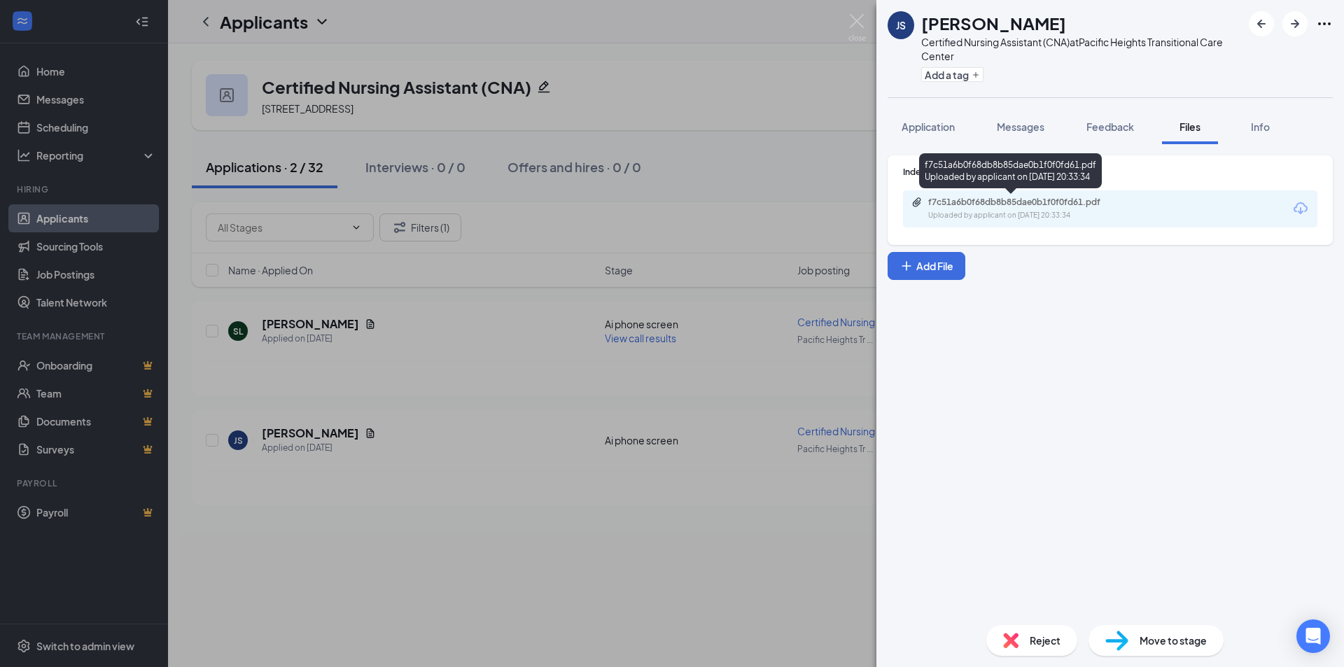
click at [1066, 216] on div "Uploaded by applicant on Sep 13, 2025 at 20:33:34" at bounding box center [1033, 215] width 210 height 11
click at [1016, 120] on span "Messages" at bounding box center [1021, 126] width 48 height 13
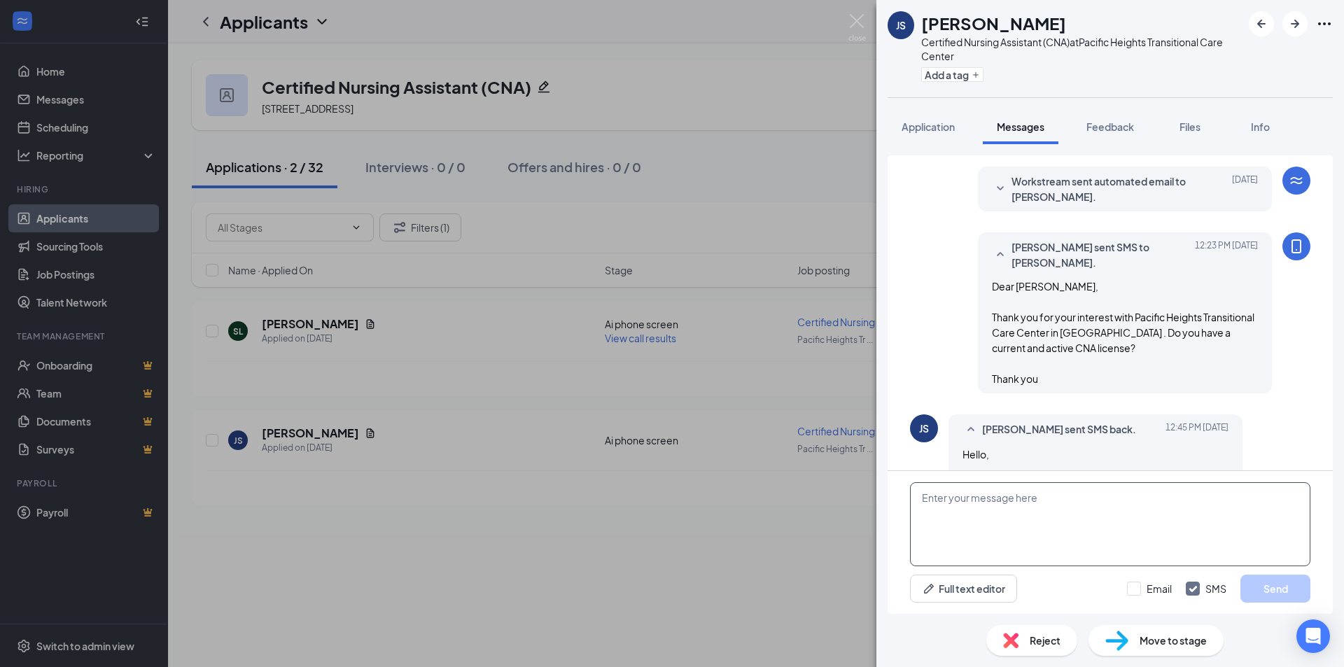
click at [1063, 523] on textarea at bounding box center [1110, 524] width 400 height 84
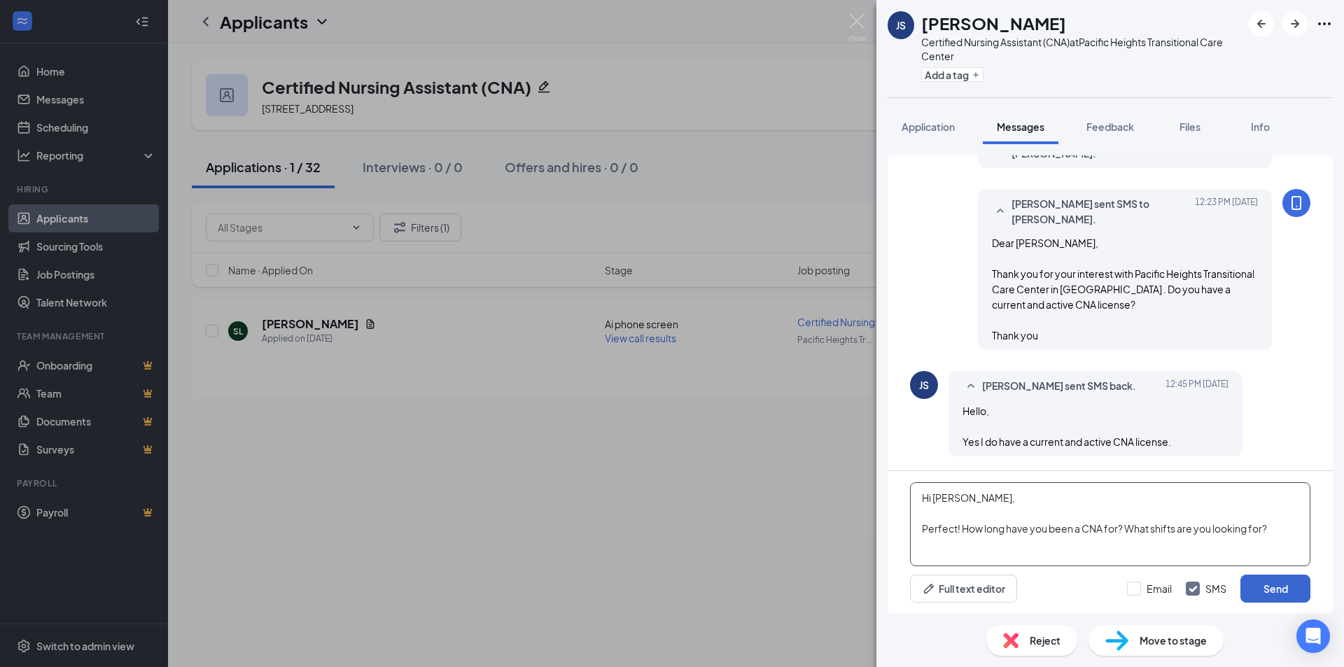
type textarea "Hi Jacelle, Perfect! How long have you been a CNA for? What shifts are you look…"
drag, startPoint x: 1288, startPoint y: 591, endPoint x: 1271, endPoint y: 540, distance: 53.8
click at [1287, 591] on button "Send" at bounding box center [1276, 589] width 70 height 28
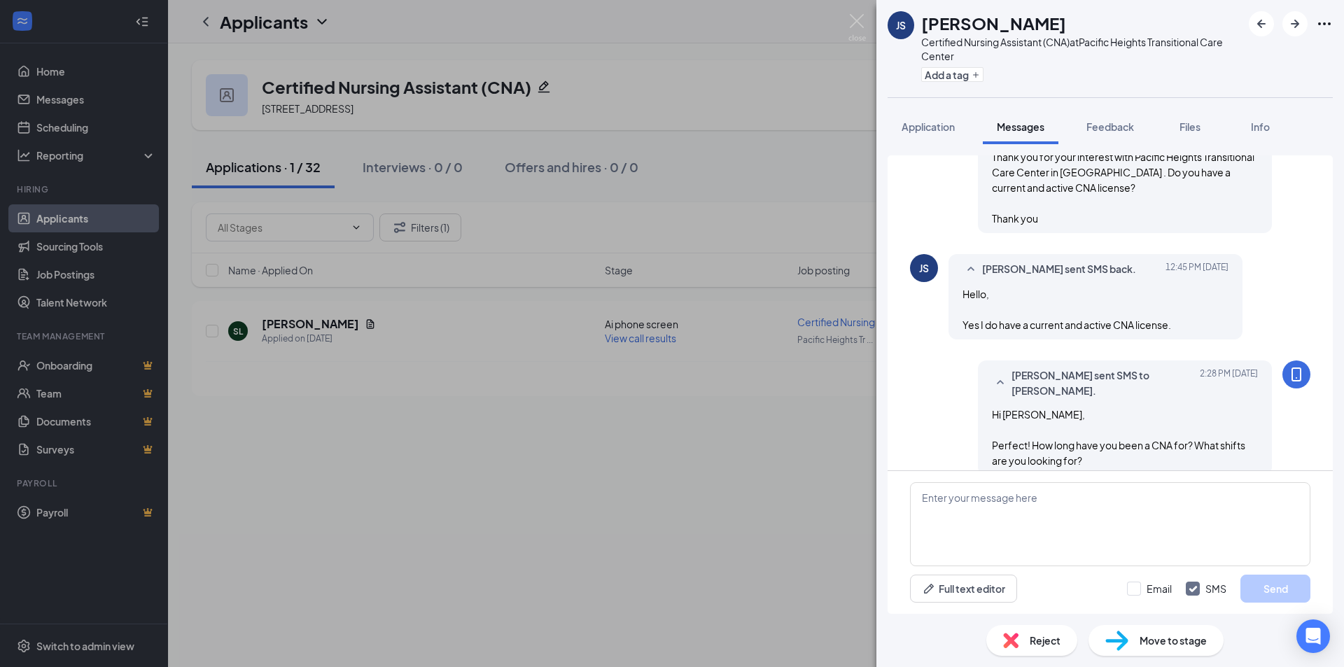
scroll to position [655, 0]
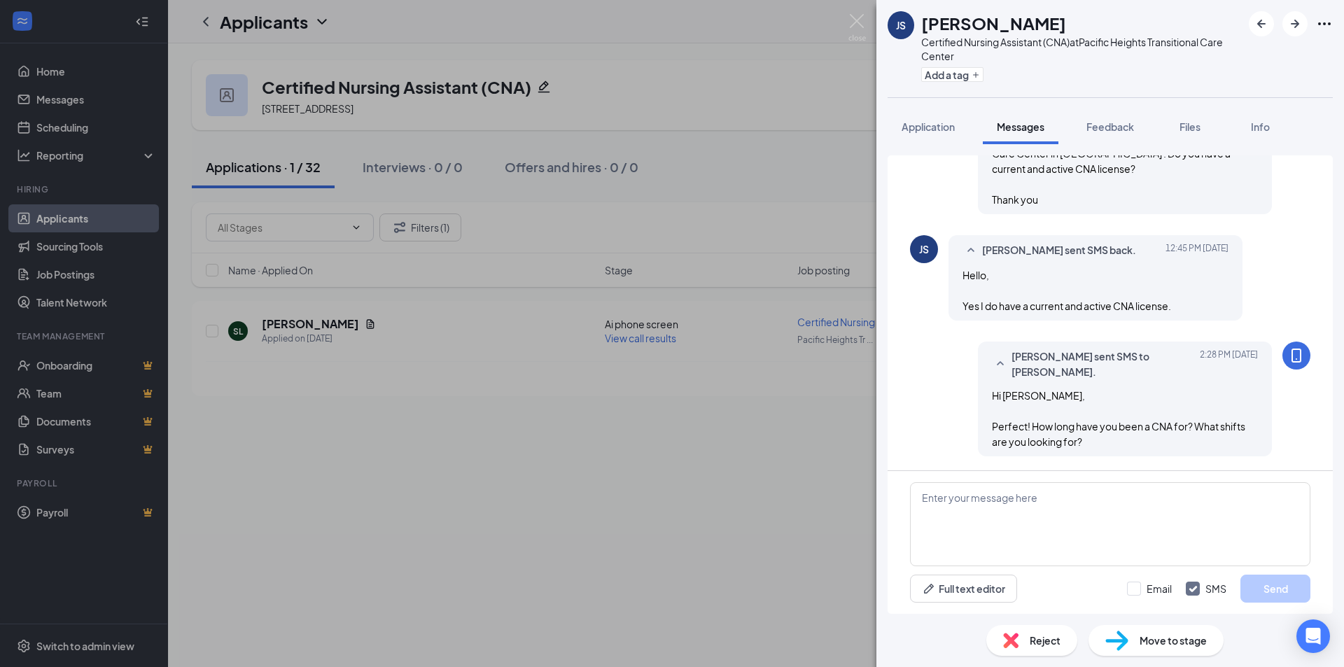
click at [619, 550] on div "JS Jacelle Sarangelo Certified Nursing Assistant (CNA) at Pacific Heights Trans…" at bounding box center [672, 333] width 1344 height 667
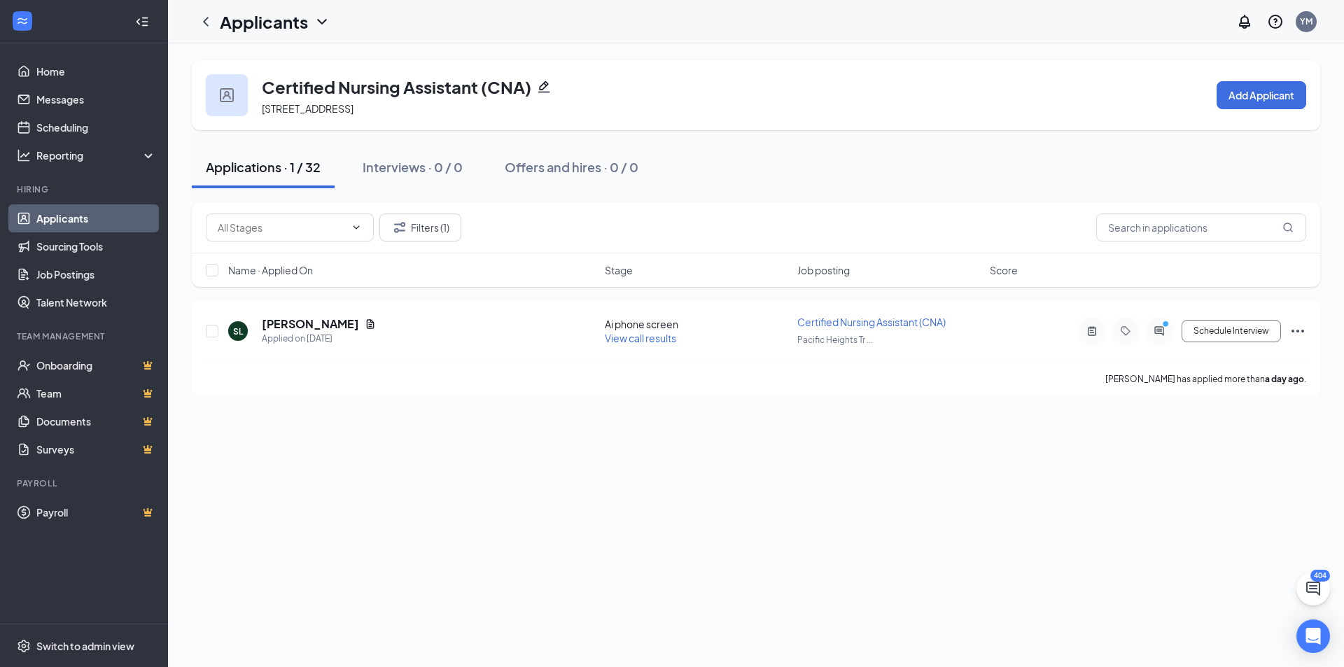
click at [614, 547] on div "Certified Nursing Assistant (CNA) 2707 Pine St, San Francisco, CA 94115, USA Ad…" at bounding box center [756, 355] width 1176 height 624
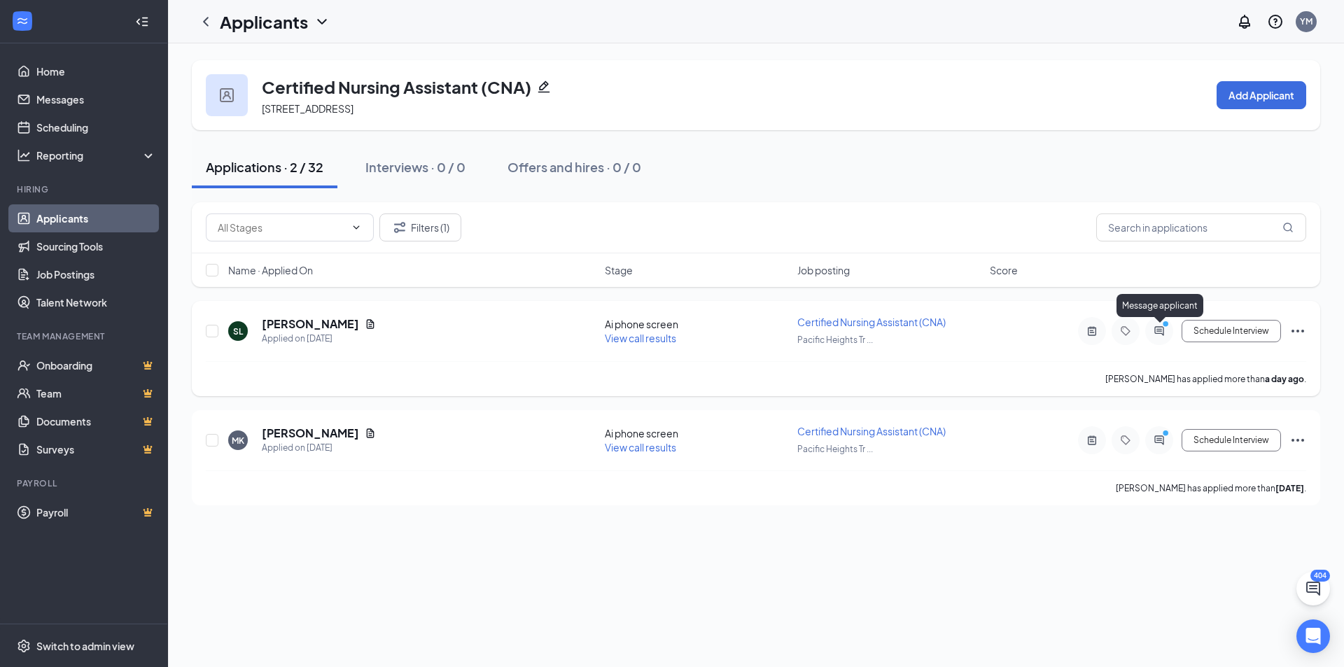
click at [1160, 330] on icon "PrimaryDot" at bounding box center [1167, 325] width 17 height 11
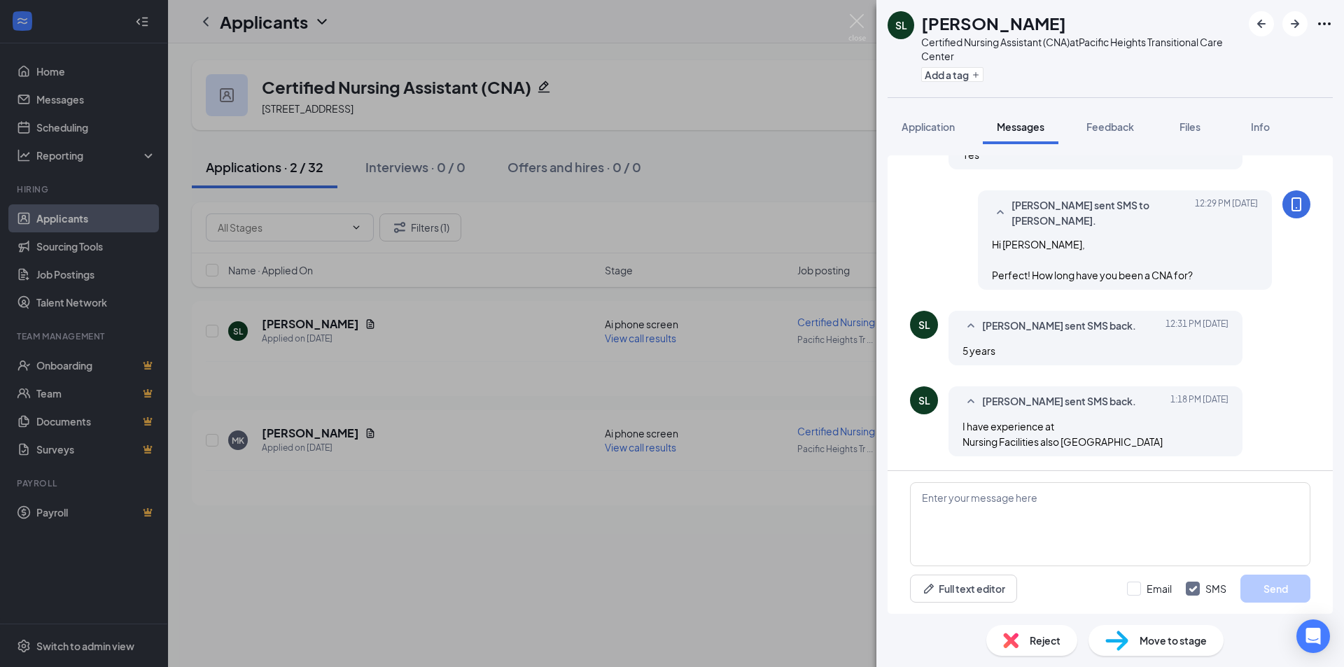
scroll to position [483, 0]
drag, startPoint x: 1170, startPoint y: 516, endPoint x: 1164, endPoint y: 503, distance: 14.7
click at [1167, 517] on textarea at bounding box center [1110, 524] width 400 height 84
type textarea "Okay great! What shifts are you looking for?"
click at [1276, 592] on button "Send" at bounding box center [1276, 589] width 70 height 28
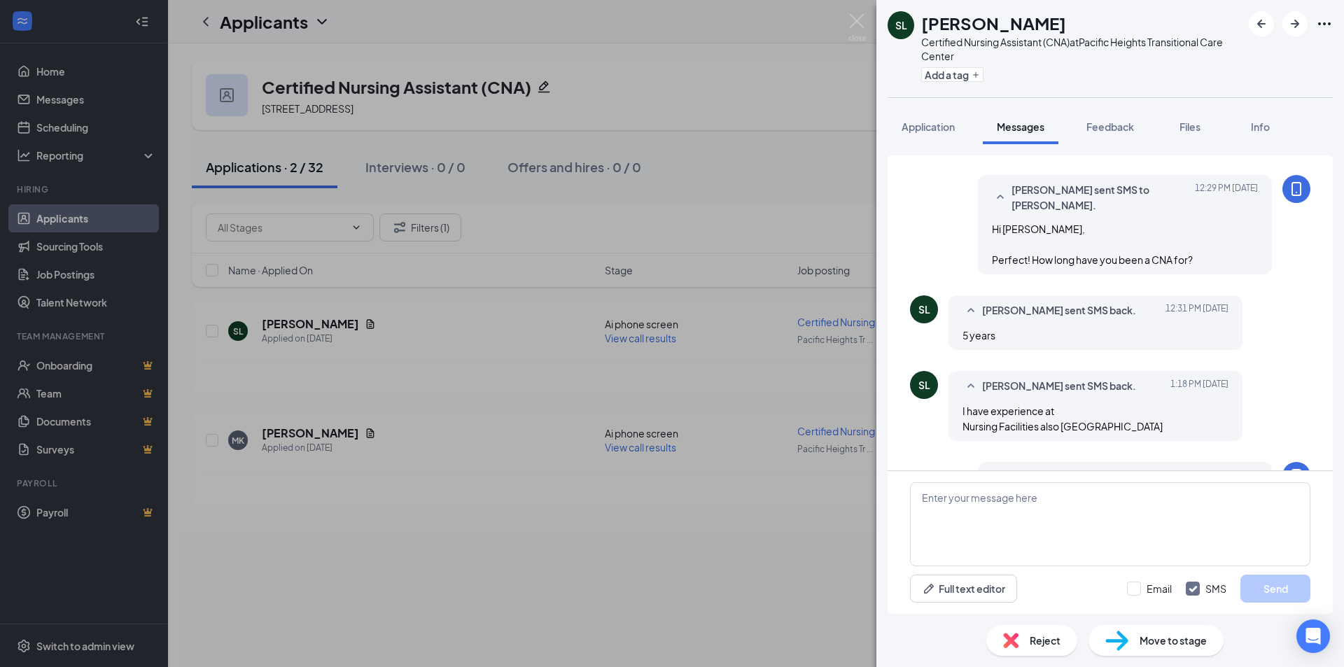
scroll to position [573, 0]
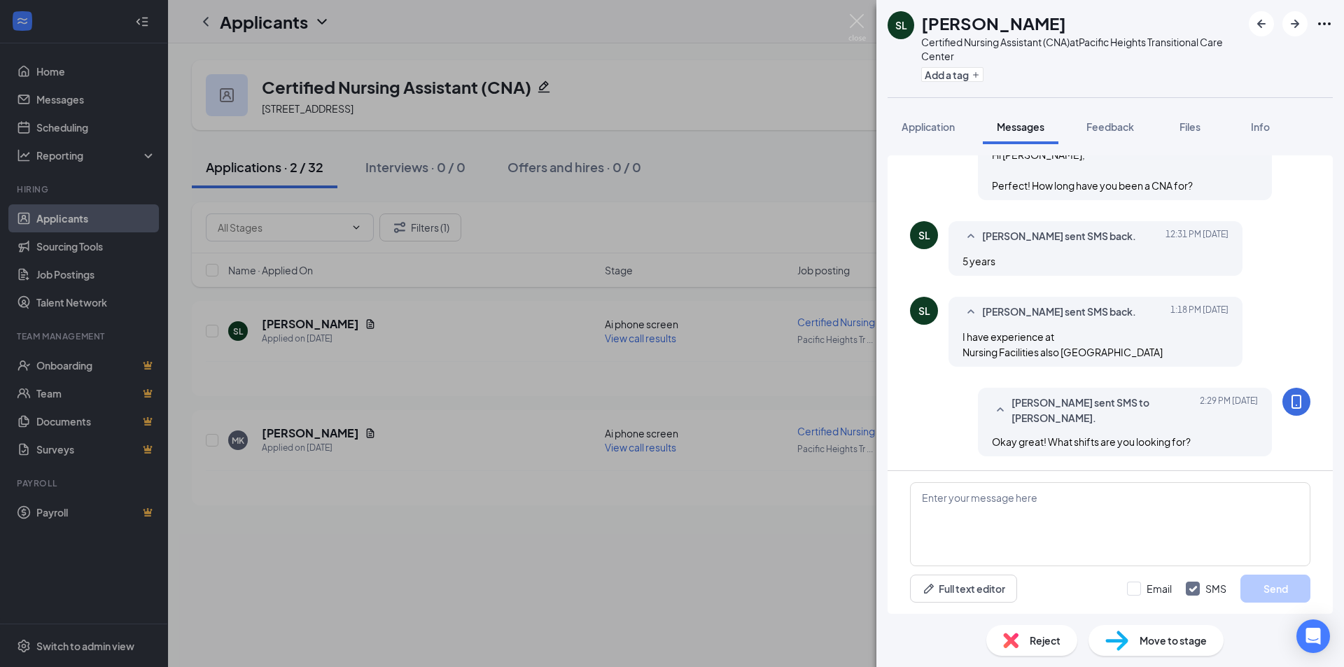
click at [861, 528] on div "SL Shannen Luna Certified Nursing Assistant (CNA) at Pacific Heights Transition…" at bounding box center [672, 333] width 1344 height 667
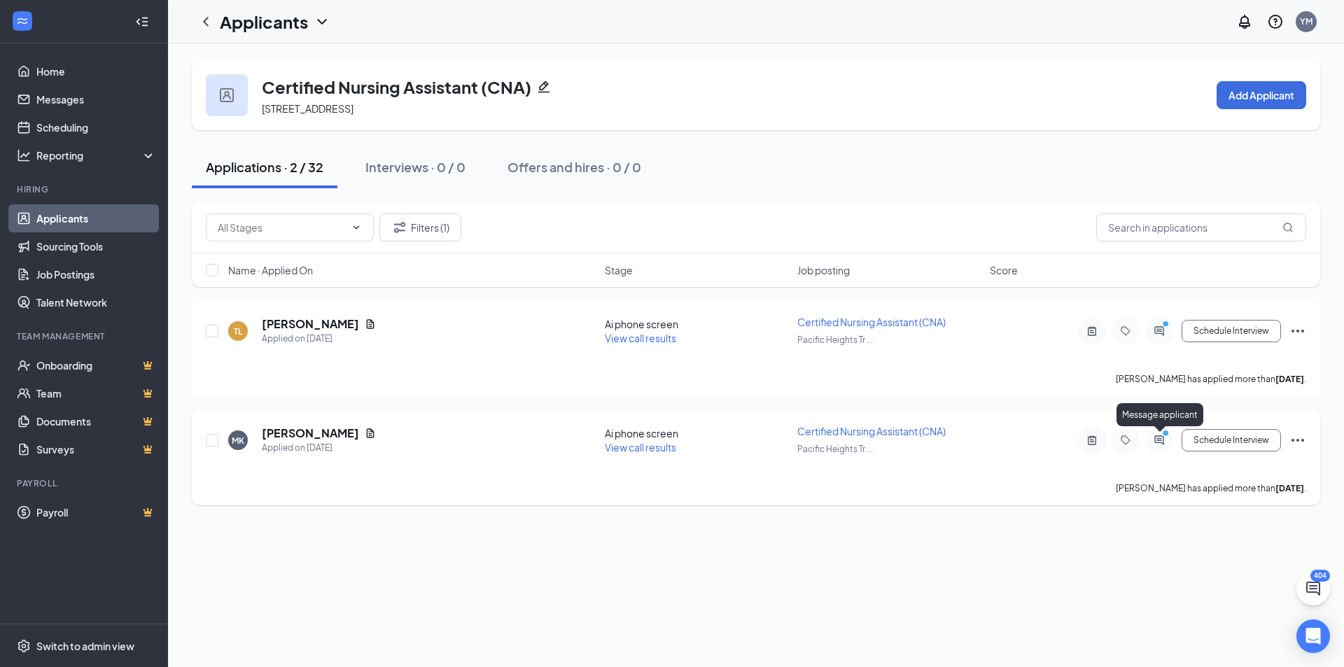
click at [1161, 439] on icon "PrimaryDot" at bounding box center [1167, 434] width 17 height 11
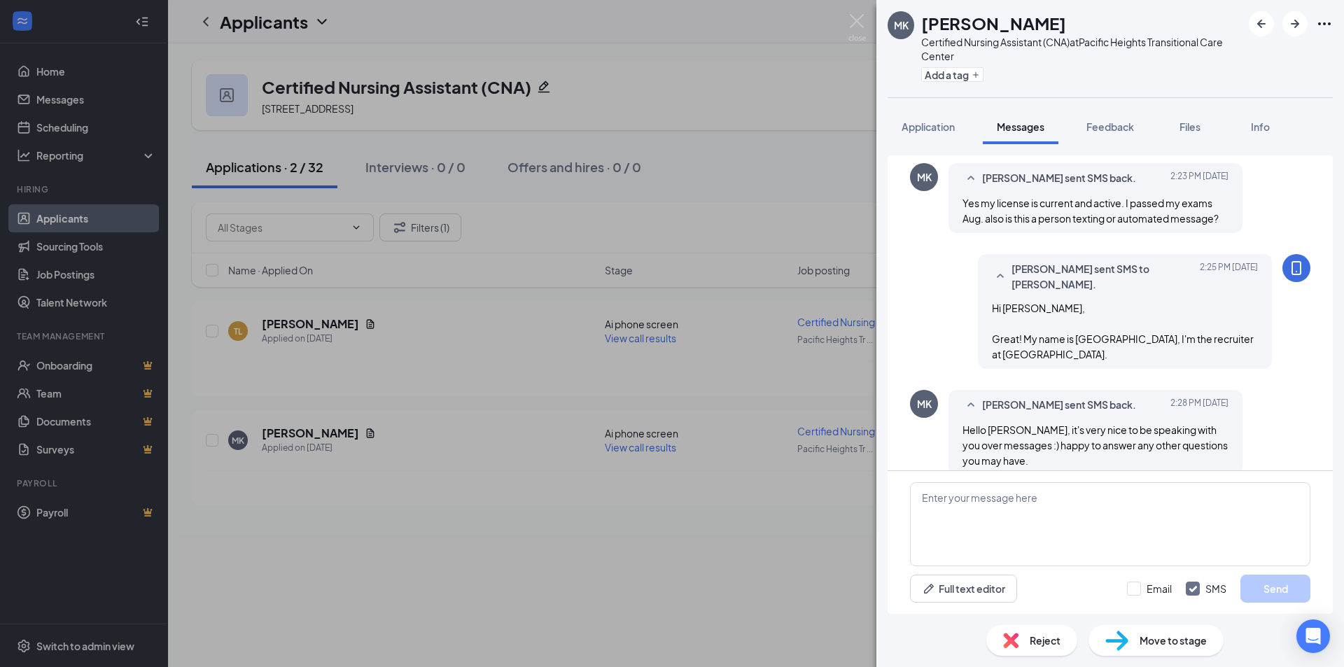
scroll to position [720, 0]
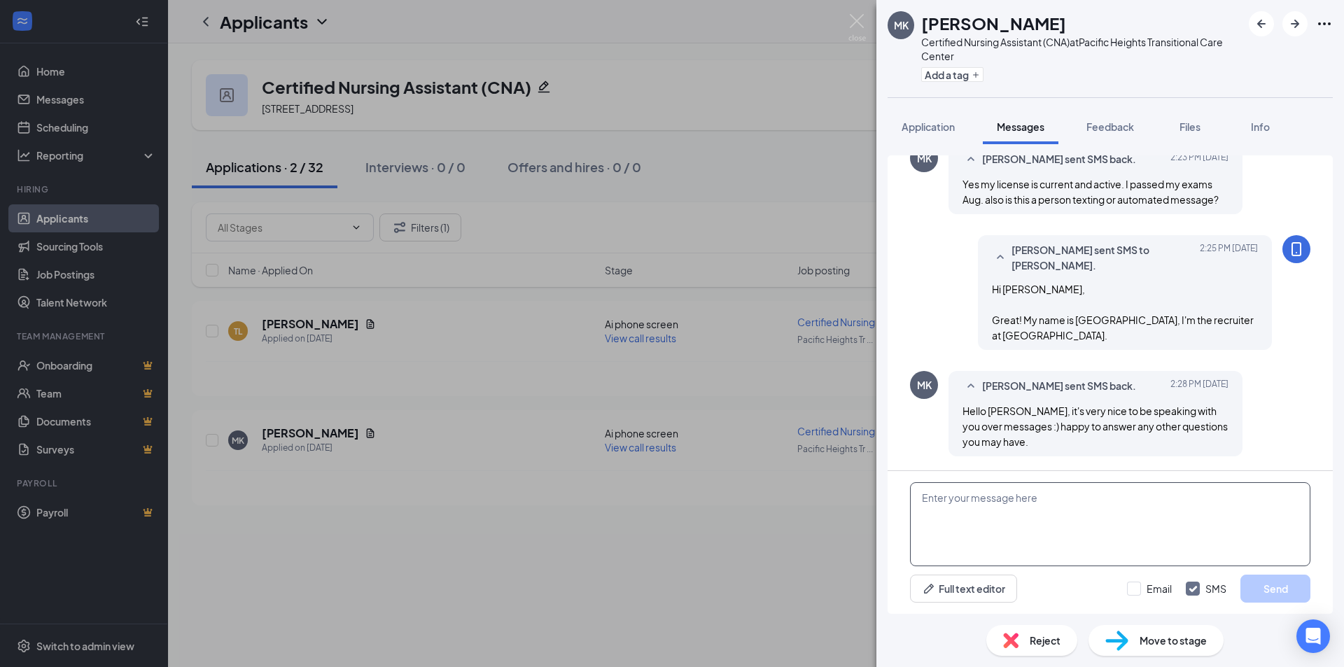
click at [1036, 505] on textarea at bounding box center [1110, 524] width 400 height 84
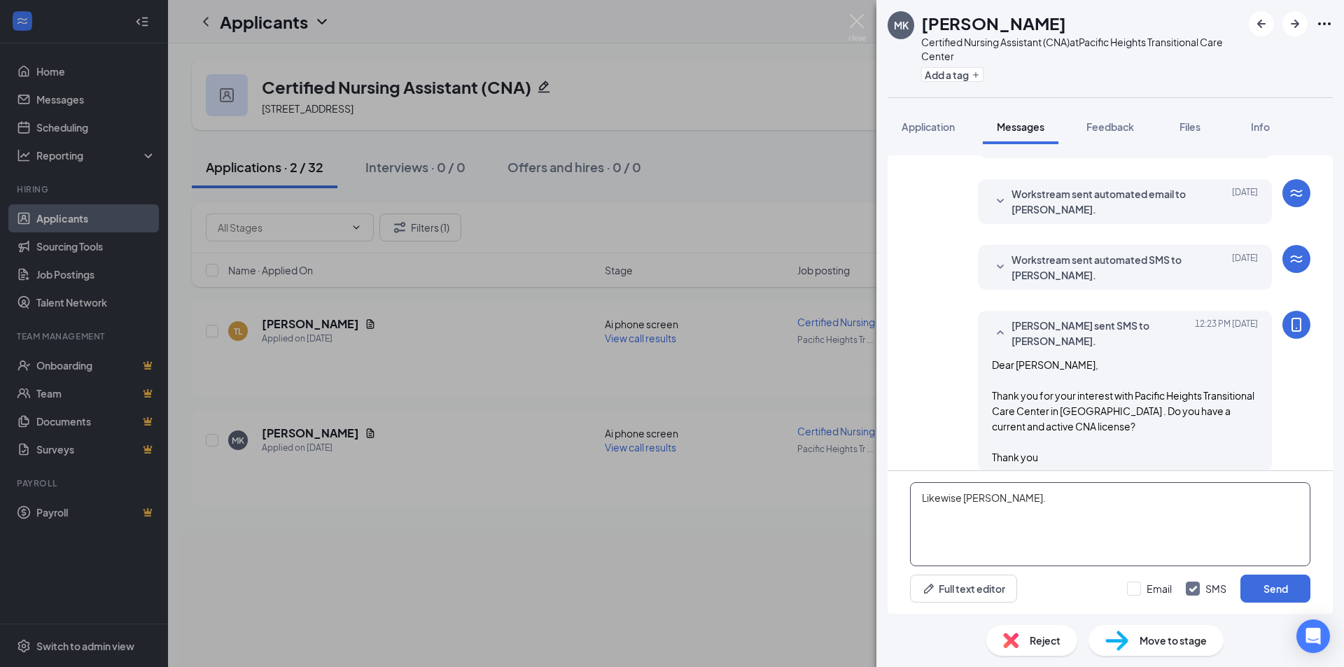
scroll to position [720, 0]
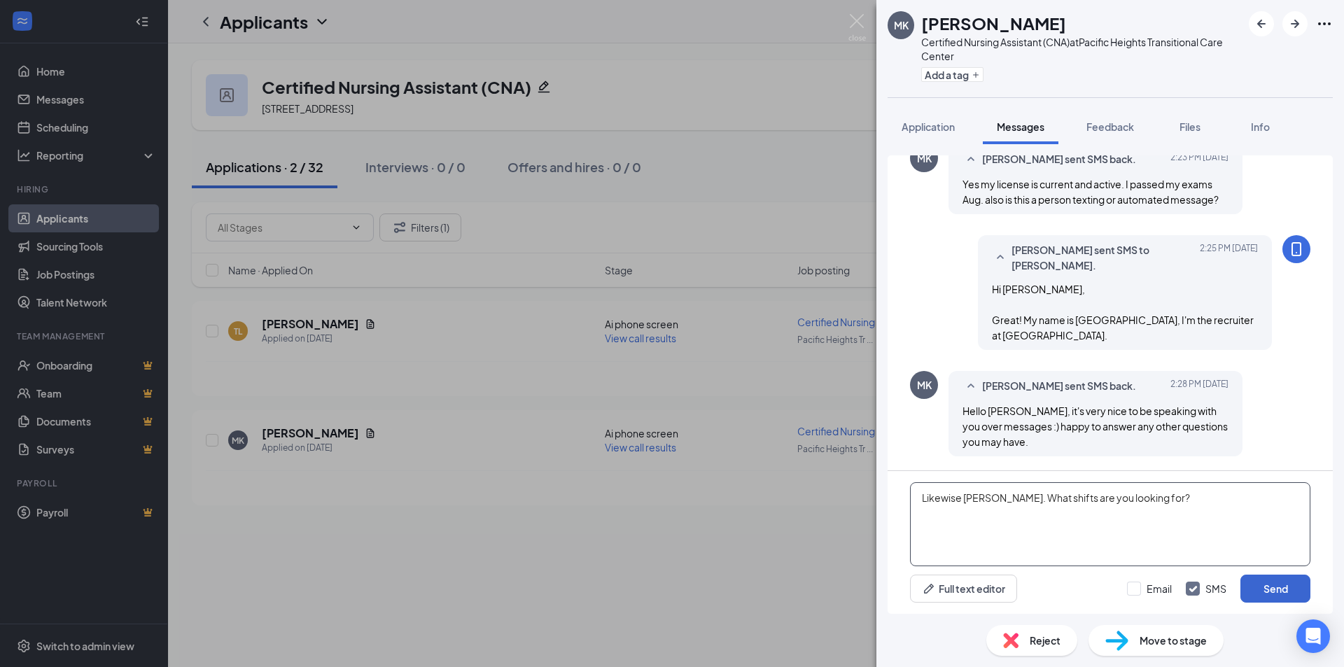
type textarea "Likewise Michelle. What shifts are you looking for?"
click at [1267, 591] on button "Send" at bounding box center [1276, 589] width 70 height 28
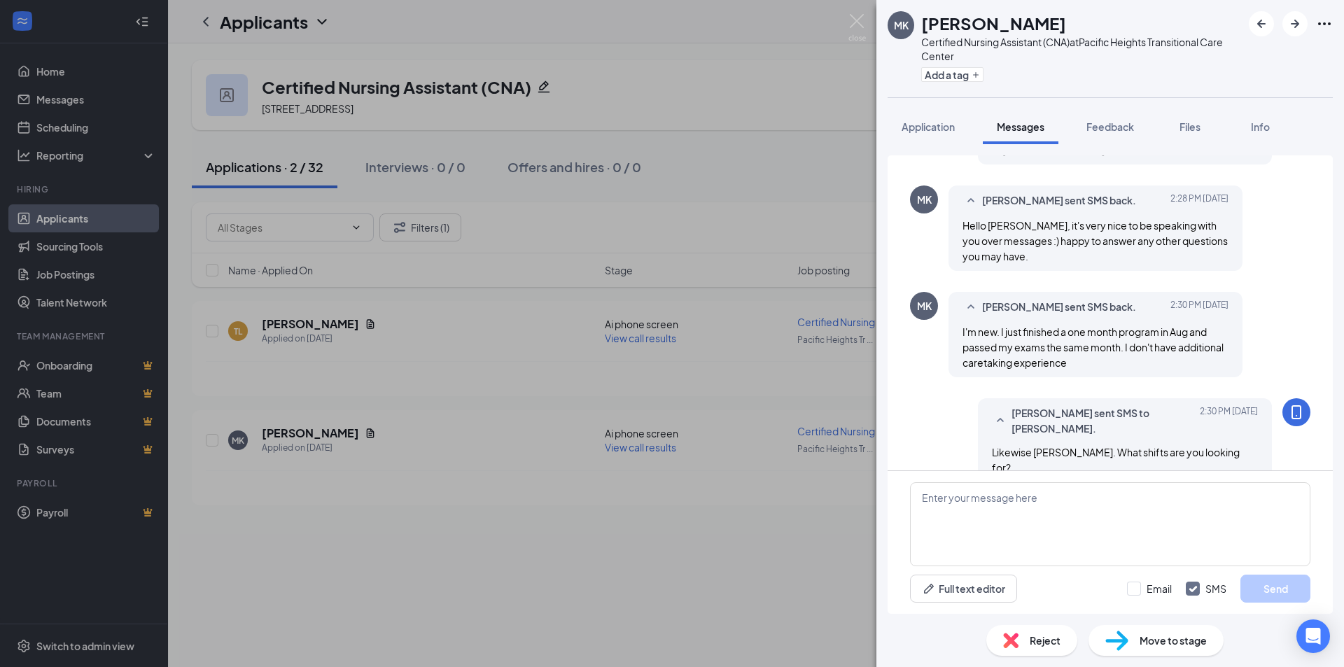
scroll to position [916, 0]
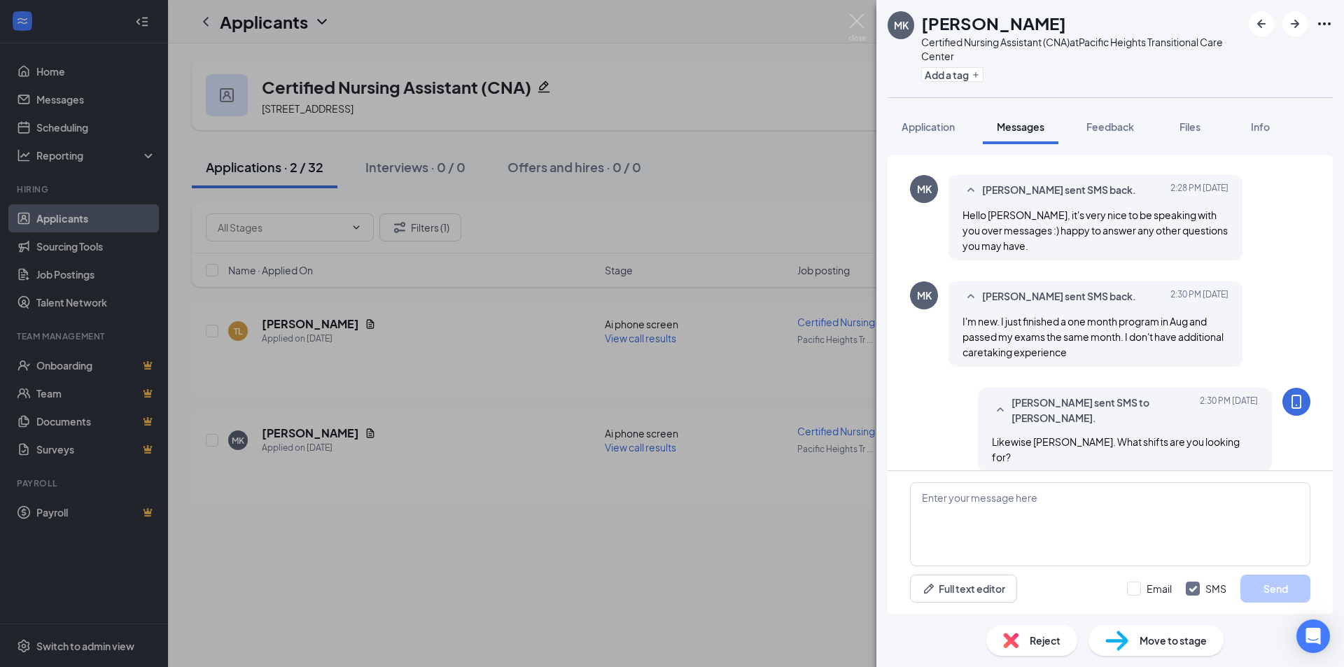
click at [718, 556] on div "MK Michelle Kang Certified Nursing Assistant (CNA) at Pacific Heights Transitio…" at bounding box center [672, 333] width 1344 height 667
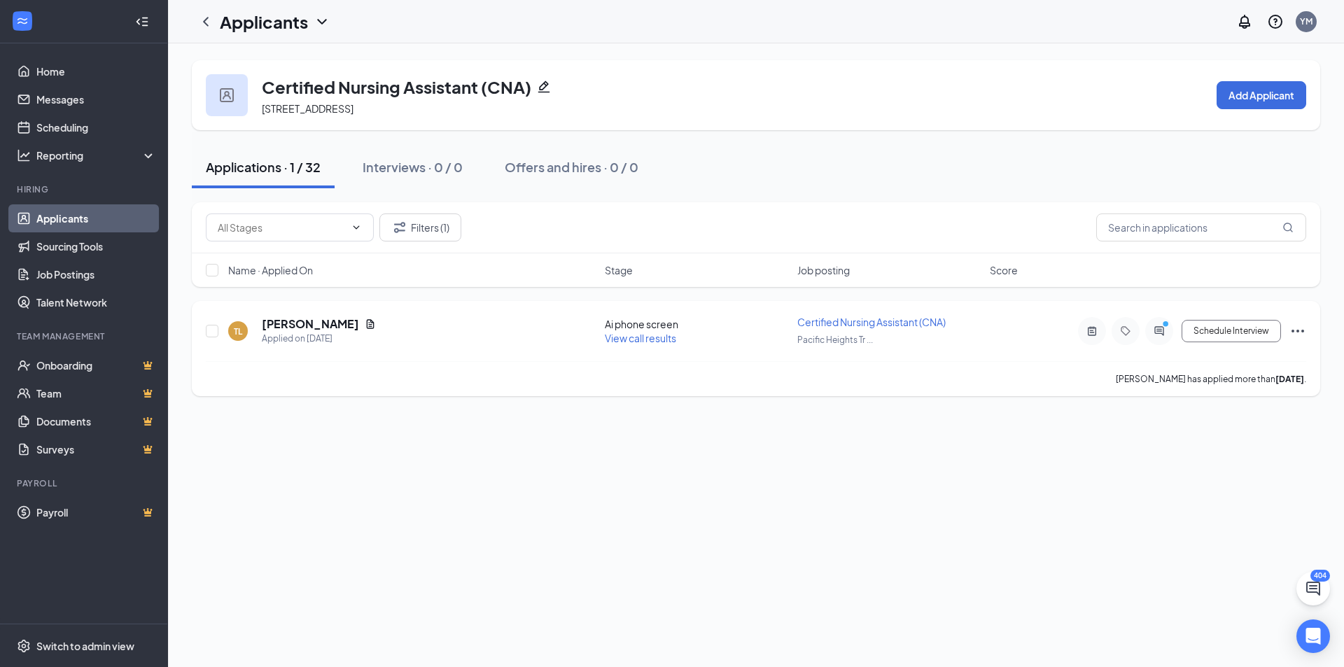
click at [1150, 316] on div "TL Thinh Lu Applied on Sep 11 Ai phone screen View call results Certified Nursi…" at bounding box center [756, 338] width 1101 height 46
click at [1161, 330] on icon "PrimaryDot" at bounding box center [1167, 325] width 17 height 11
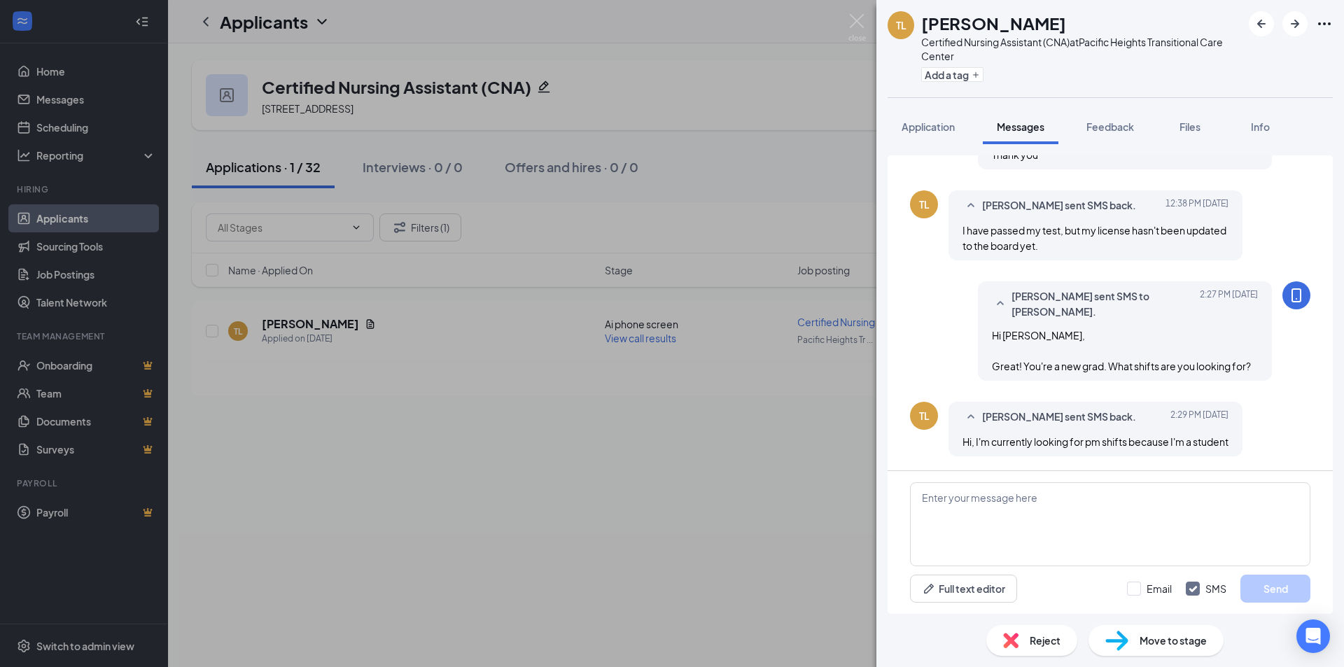
scroll to position [407, 0]
click at [1098, 529] on textarea at bounding box center [1110, 524] width 400 height 84
type textarea "Awesome! Are you looking for part-time or full-time?"
click at [1254, 579] on button "Send" at bounding box center [1276, 589] width 70 height 28
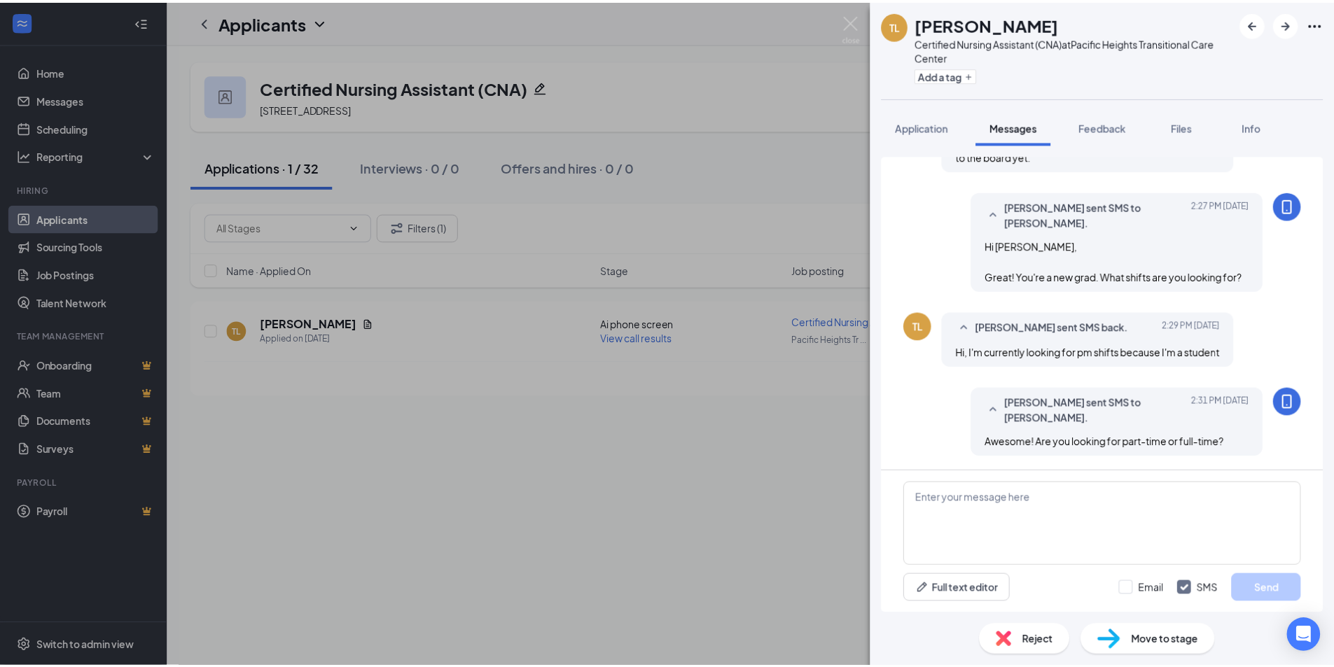
scroll to position [497, 0]
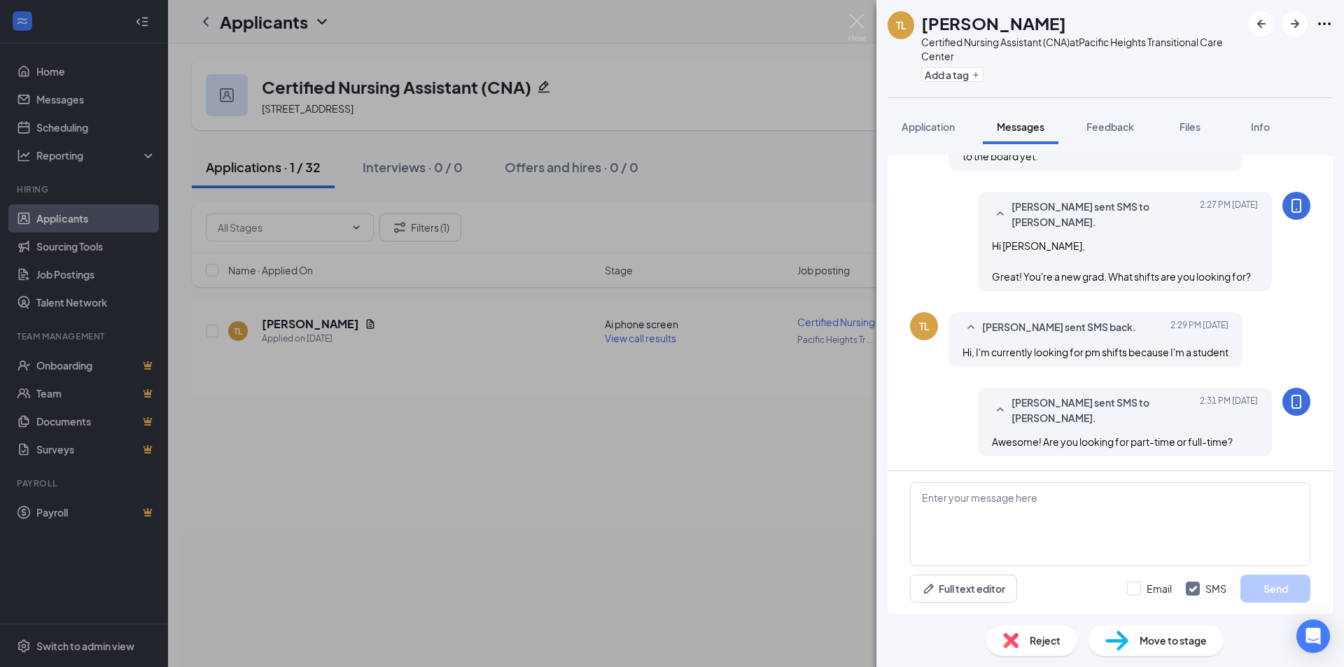
click at [701, 404] on div "TL Thinh Lu Certified Nursing Assistant (CNA) at Pacific Heights Transitional C…" at bounding box center [672, 333] width 1344 height 667
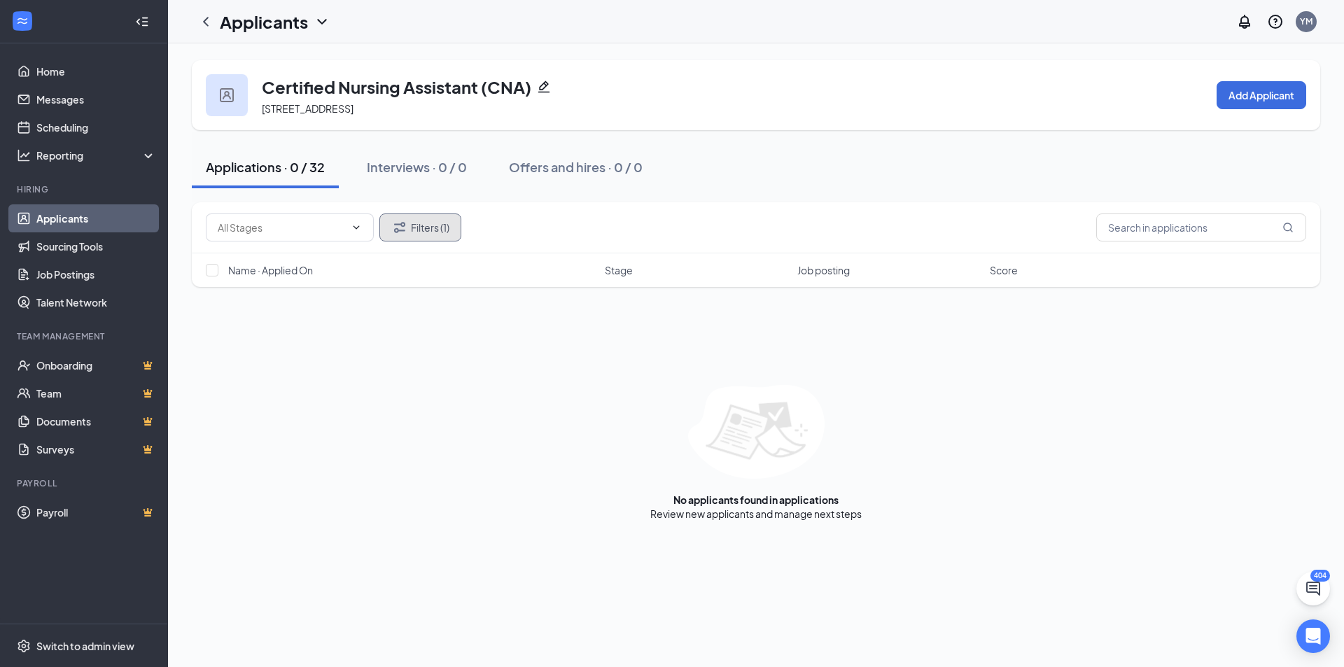
click at [426, 232] on button "Filters (1)" at bounding box center [420, 228] width 82 height 28
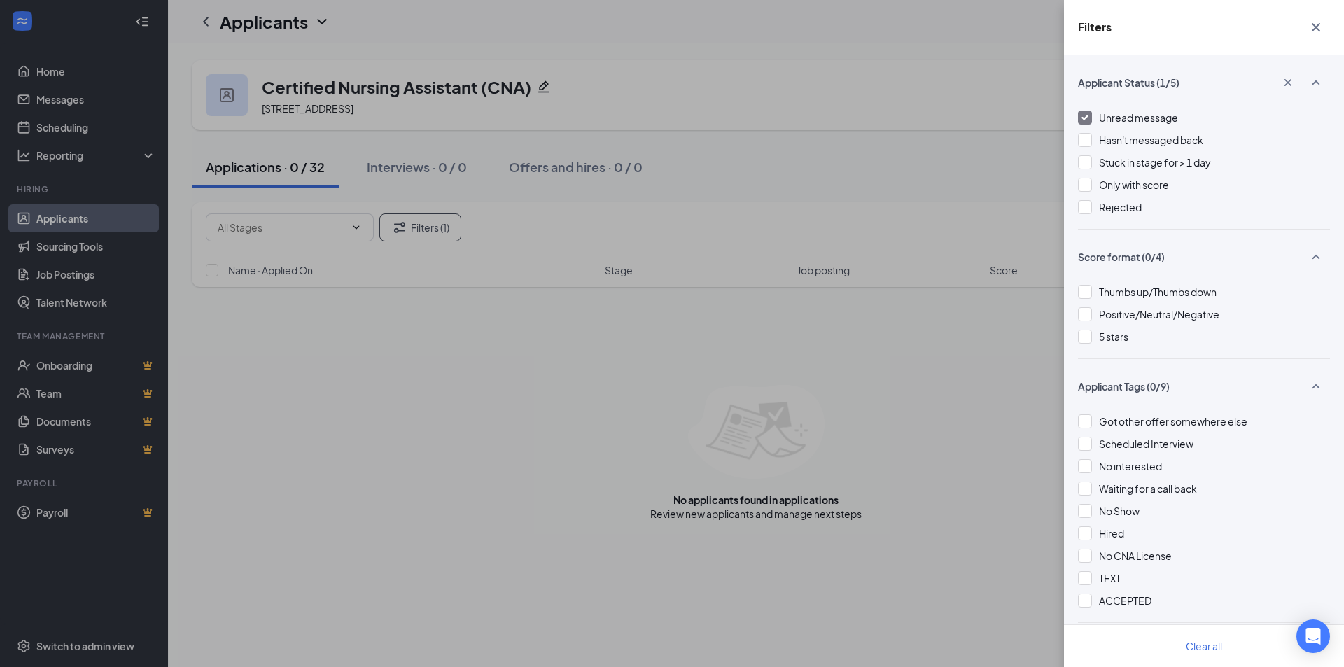
drag, startPoint x: 1153, startPoint y: 114, endPoint x: 1139, endPoint y: 116, distance: 14.1
click at [1151, 114] on span "Unread message" at bounding box center [1138, 117] width 79 height 13
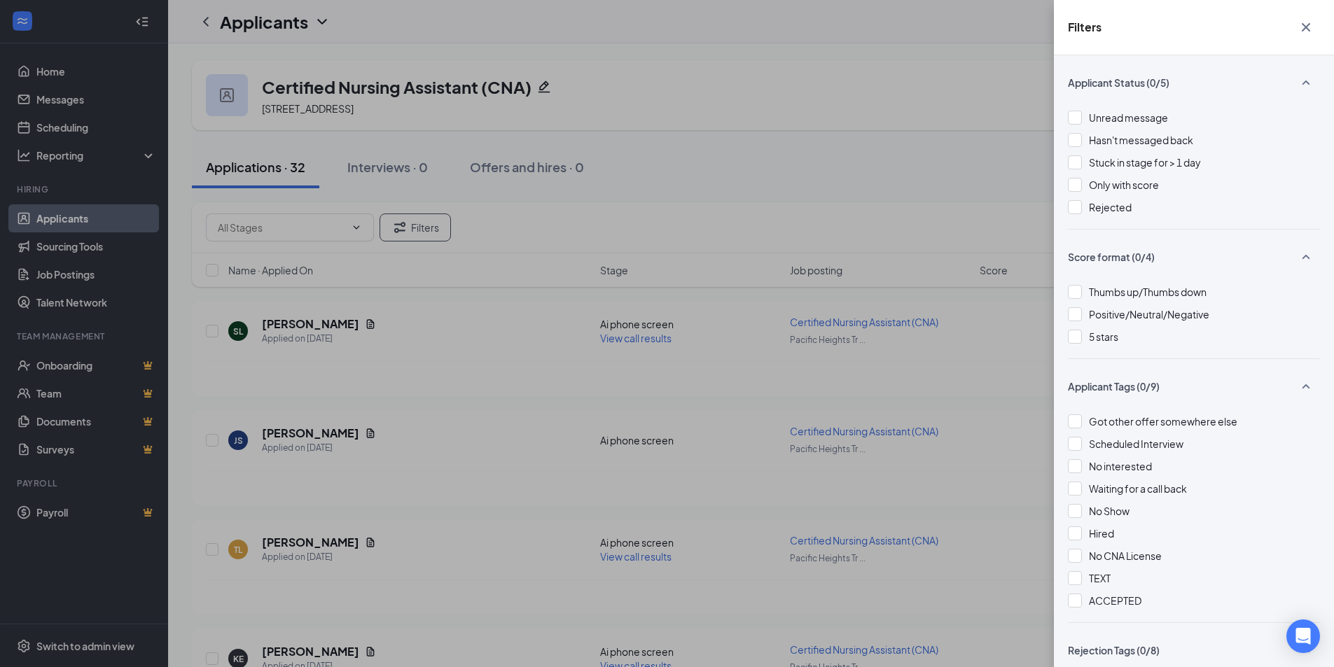
click at [1025, 83] on div "Filters Applicant Status (0/5) Unread message Hasn't messaged back Stuck in sta…" at bounding box center [667, 333] width 1334 height 667
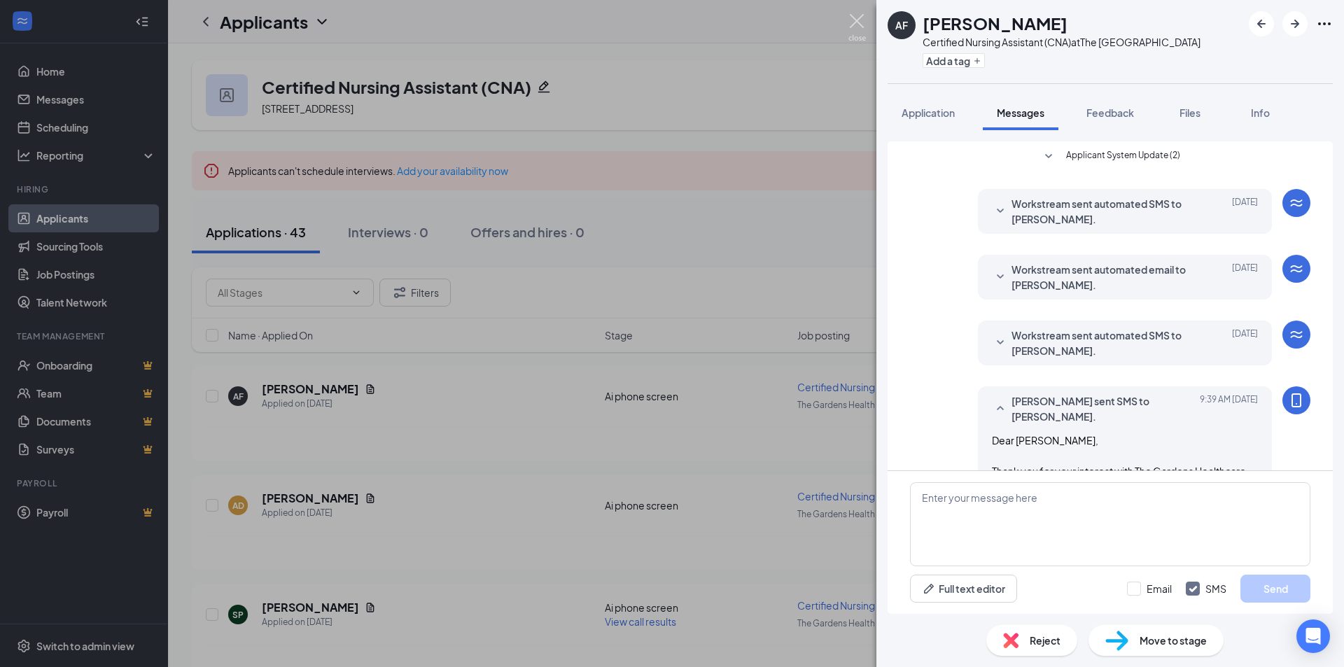
click at [854, 32] on img at bounding box center [858, 27] width 18 height 27
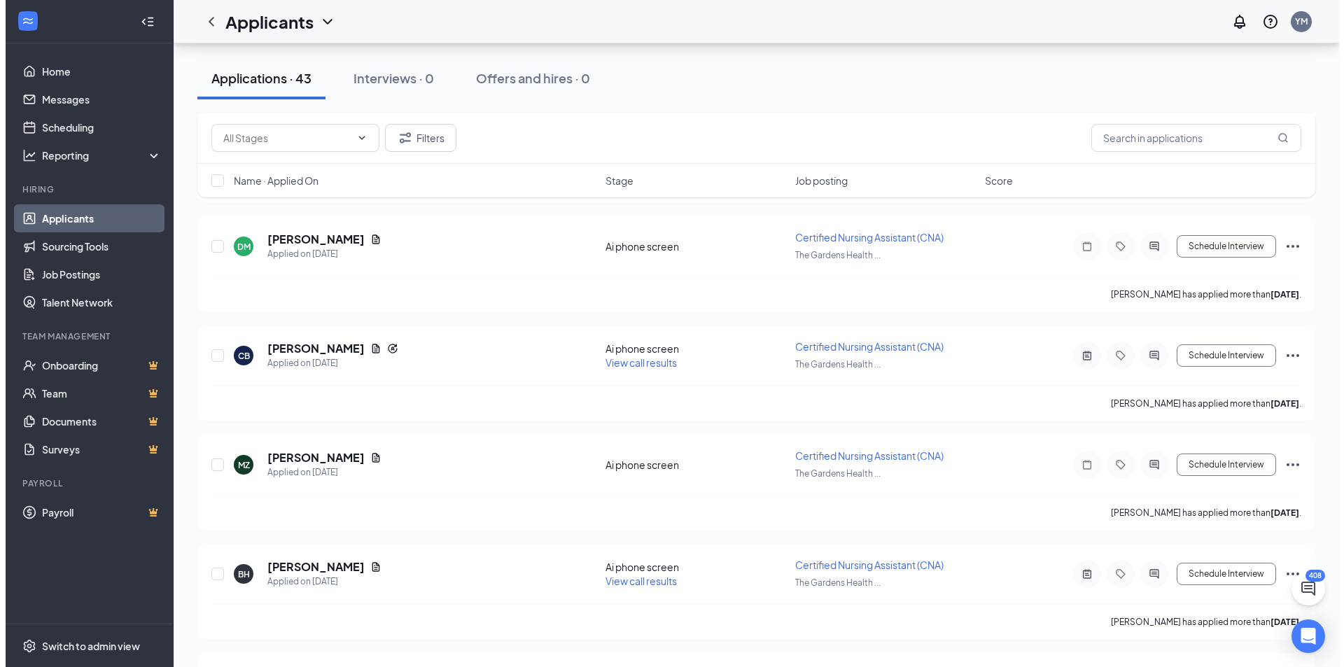
scroll to position [770, 0]
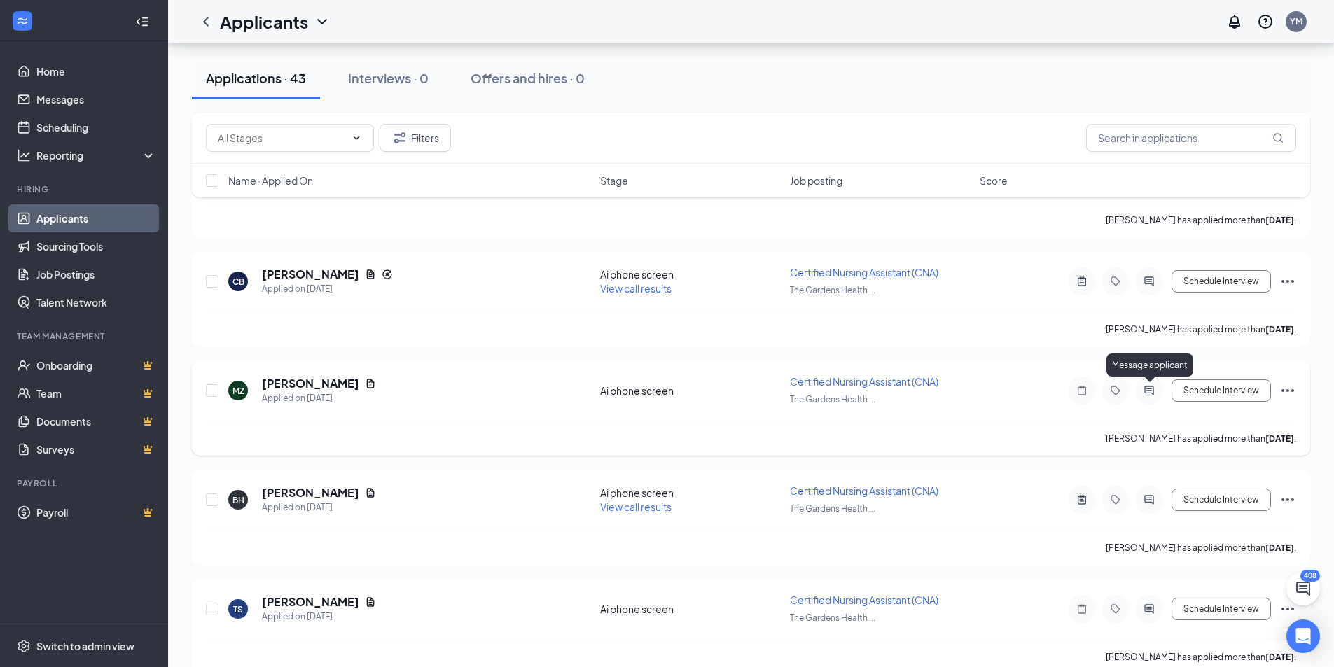
click at [1147, 387] on icon "ActiveChat" at bounding box center [1148, 390] width 17 height 11
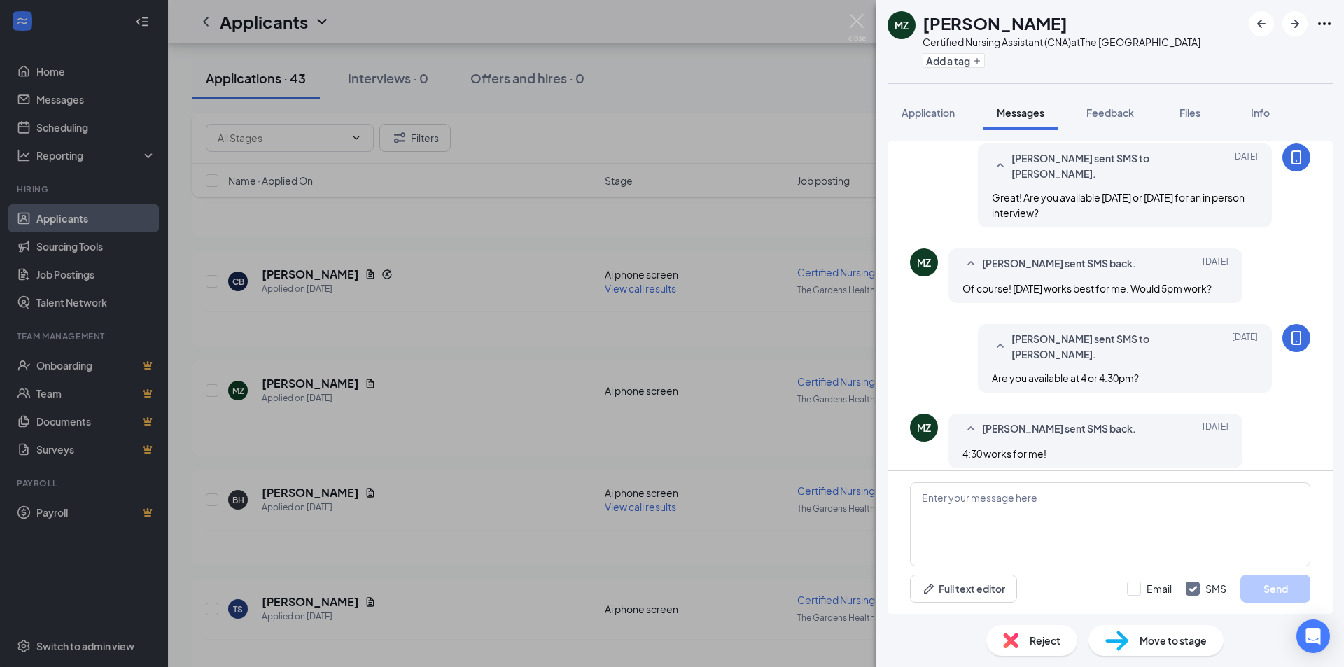
scroll to position [525, 0]
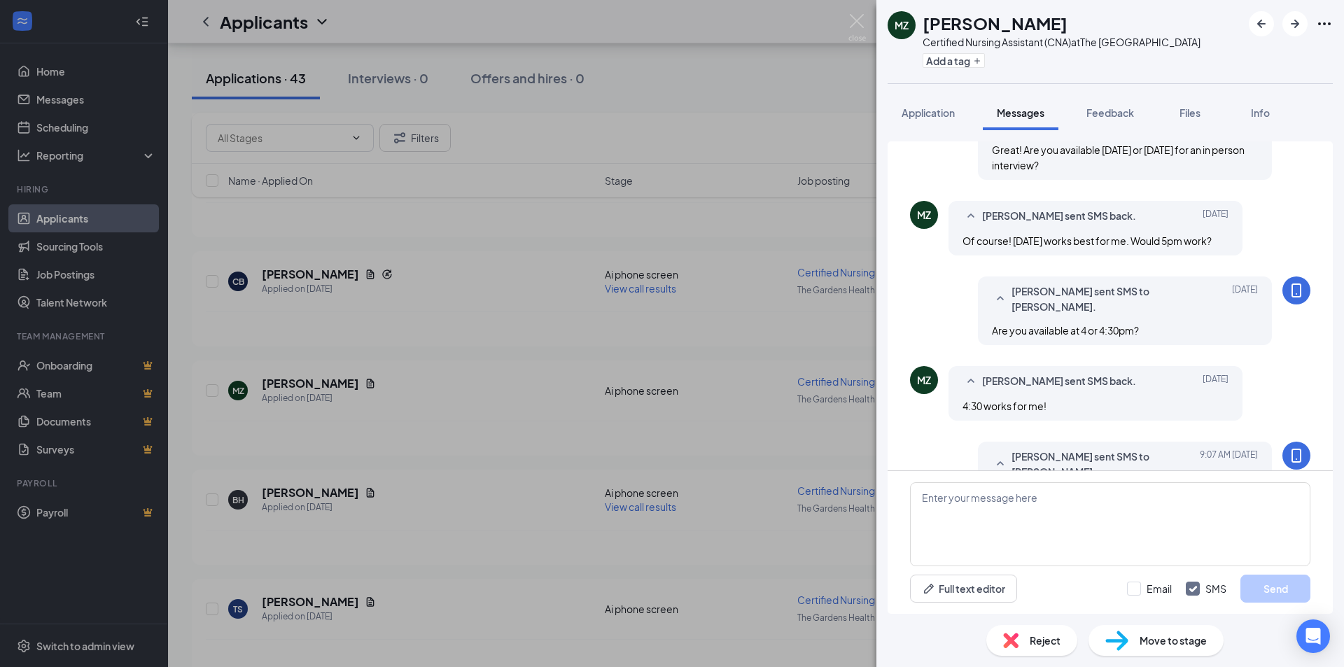
scroll to position [665, 0]
